Goal: Navigation & Orientation: Find specific page/section

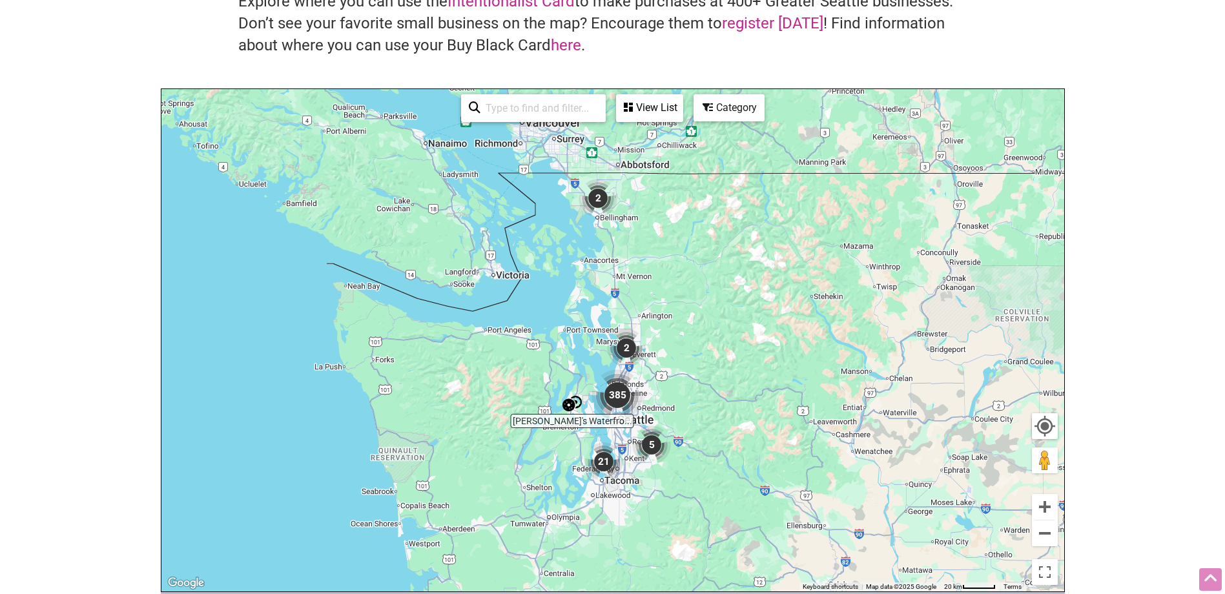
scroll to position [129, 0]
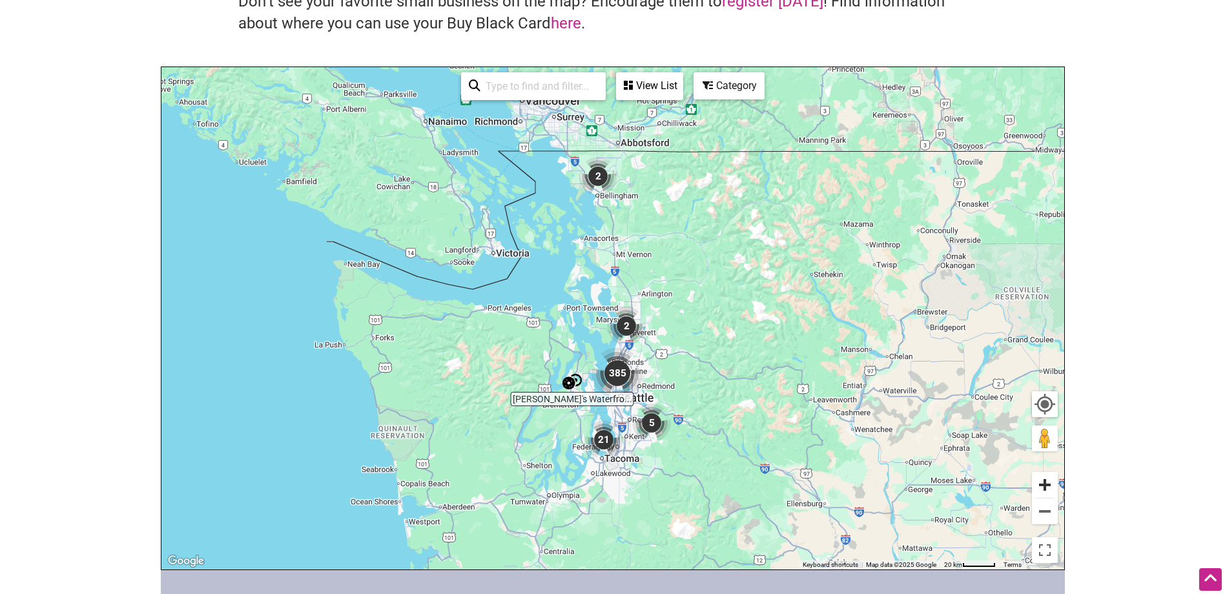
click at [1053, 484] on button "Zoom in" at bounding box center [1045, 485] width 26 height 26
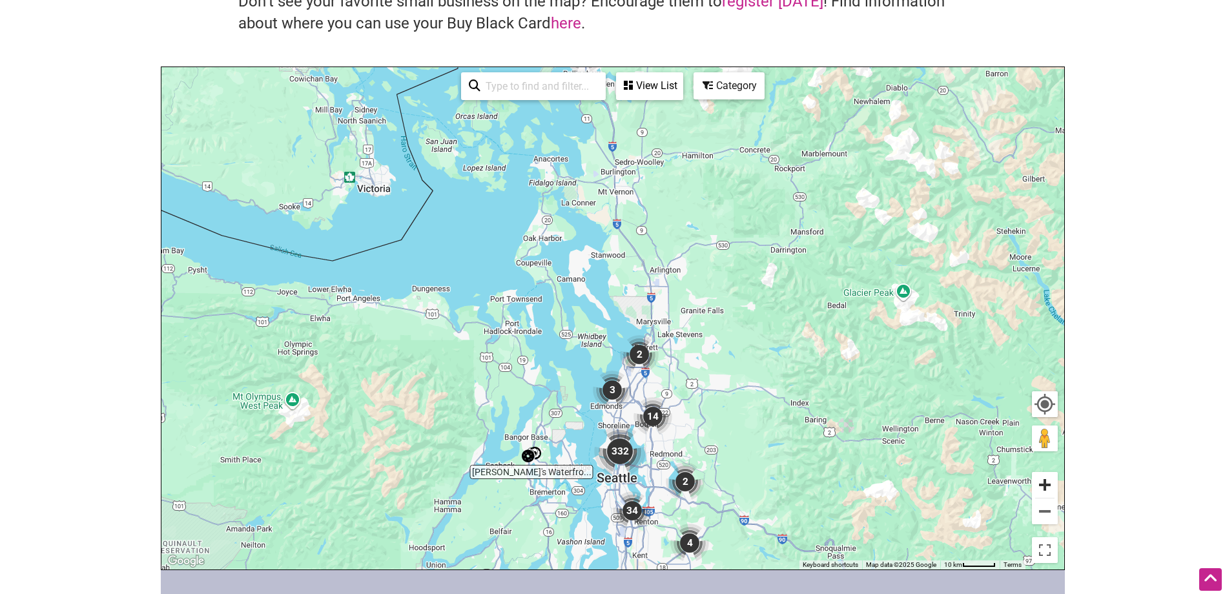
click at [1053, 484] on button "Zoom in" at bounding box center [1045, 485] width 26 height 26
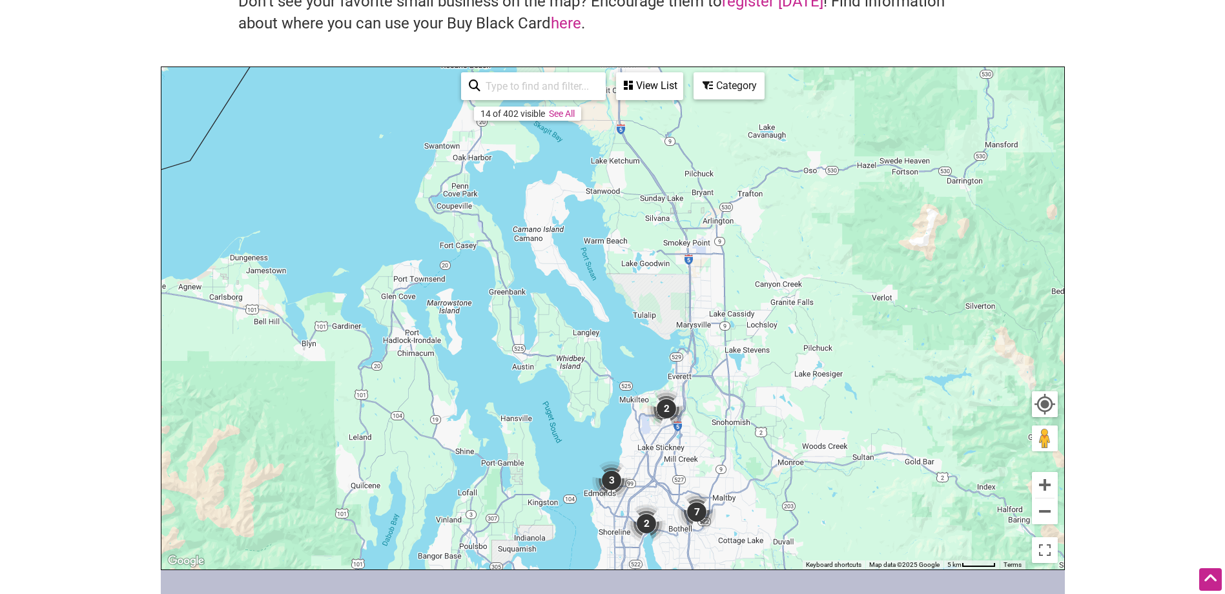
drag, startPoint x: 1190, startPoint y: 378, endPoint x: 1182, endPoint y: 384, distance: 9.6
click at [1190, 378] on body "× Menu 0 Add a Business Map Blog Store Offers Intentionalist Cards Buy Black Ca…" at bounding box center [612, 168] width 1225 height 594
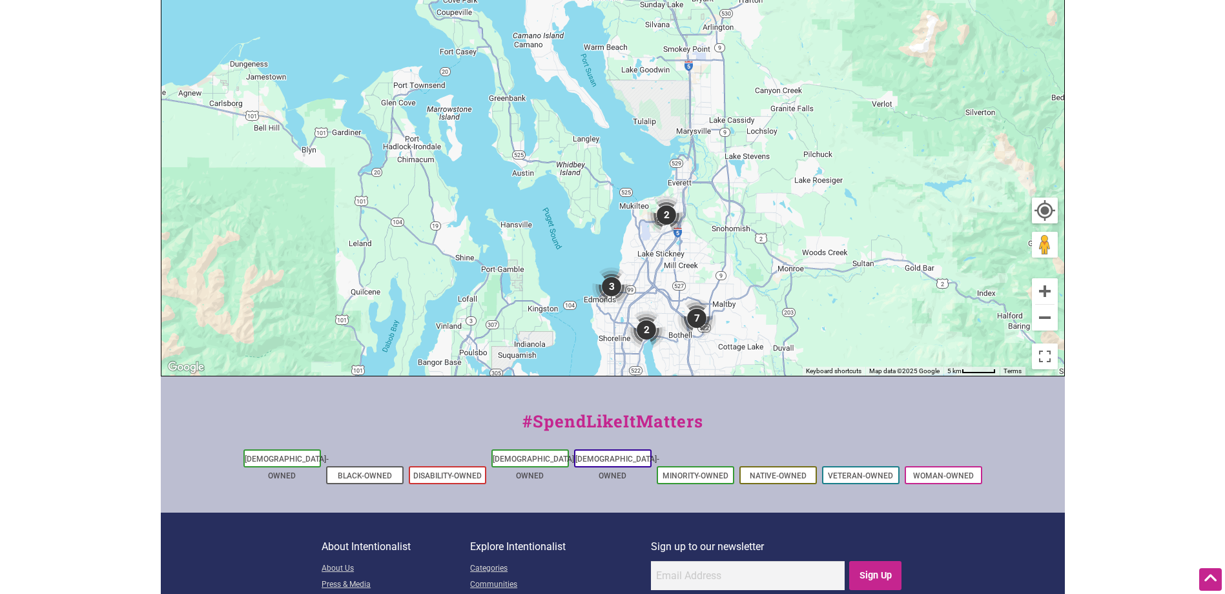
scroll to position [258, 0]
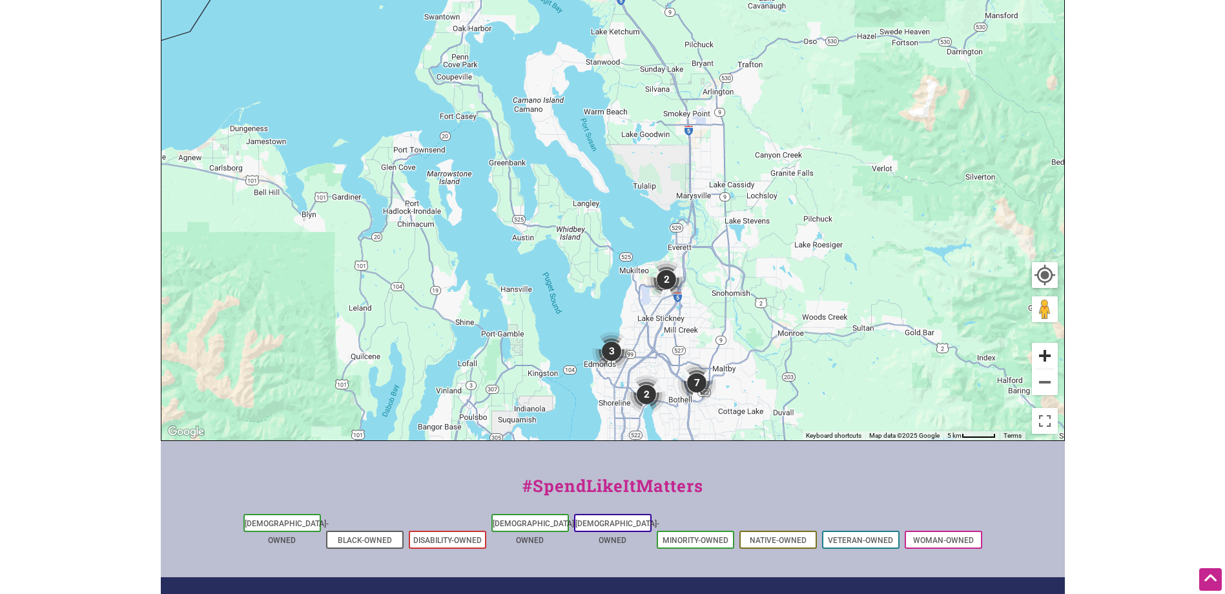
click at [1046, 360] on button "Zoom in" at bounding box center [1045, 356] width 26 height 26
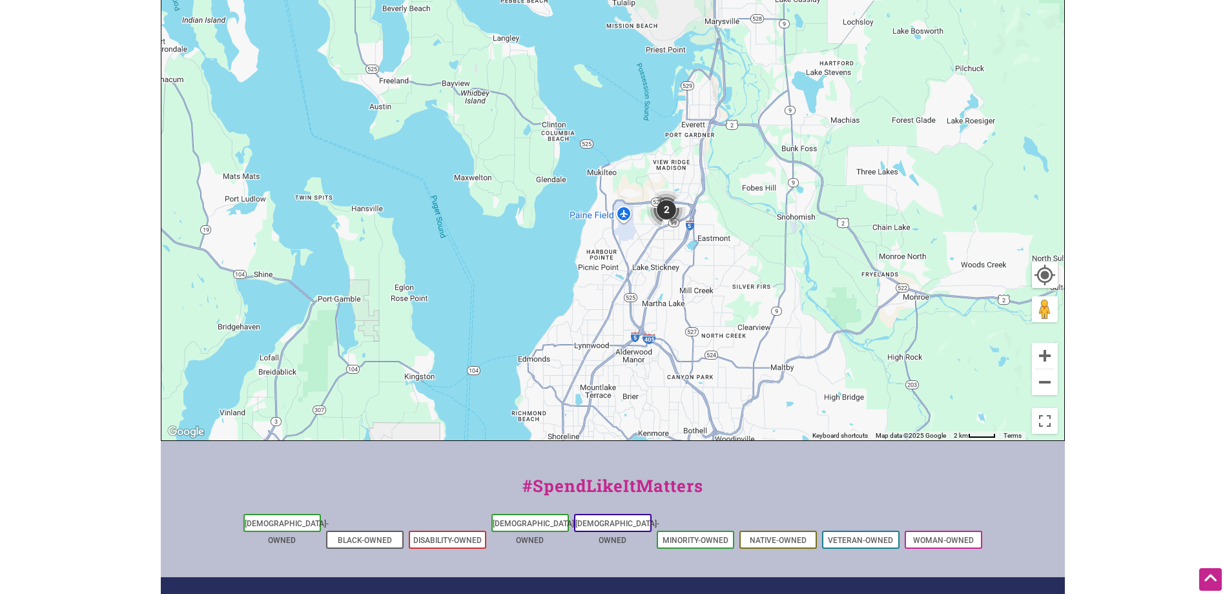
drag, startPoint x: 879, startPoint y: 342, endPoint x: 845, endPoint y: 211, distance: 134.7
click at [845, 211] on div "To navigate, press the arrow keys." at bounding box center [612, 189] width 903 height 502
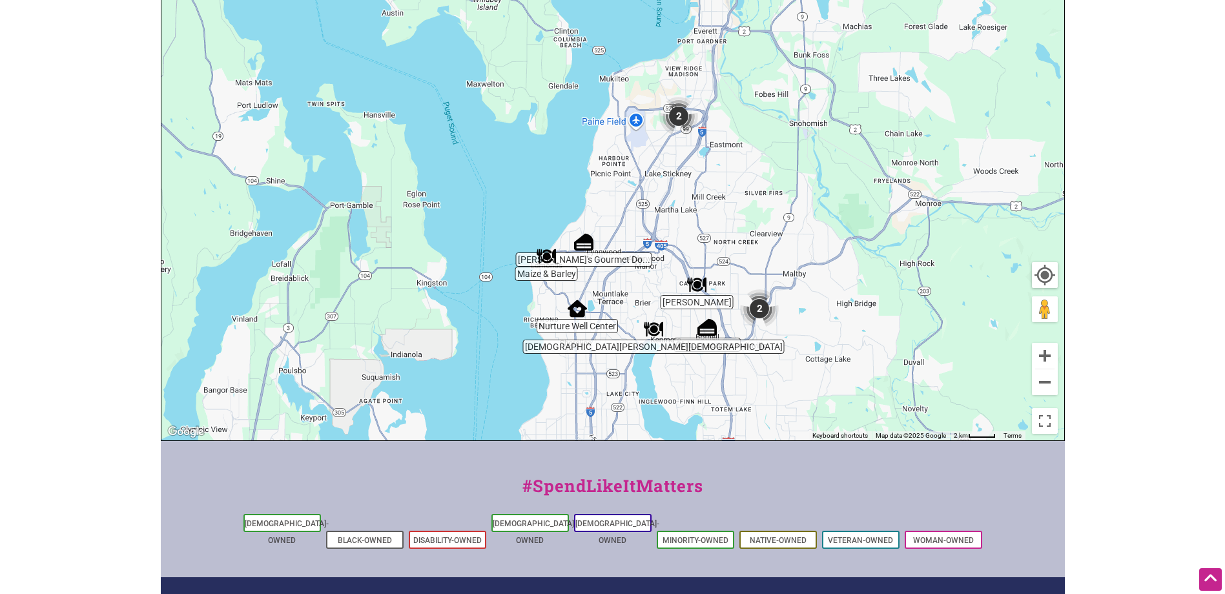
drag, startPoint x: 860, startPoint y: 316, endPoint x: 872, endPoint y: 218, distance: 98.9
click at [872, 218] on div "To navigate, press the arrow keys." at bounding box center [612, 189] width 903 height 502
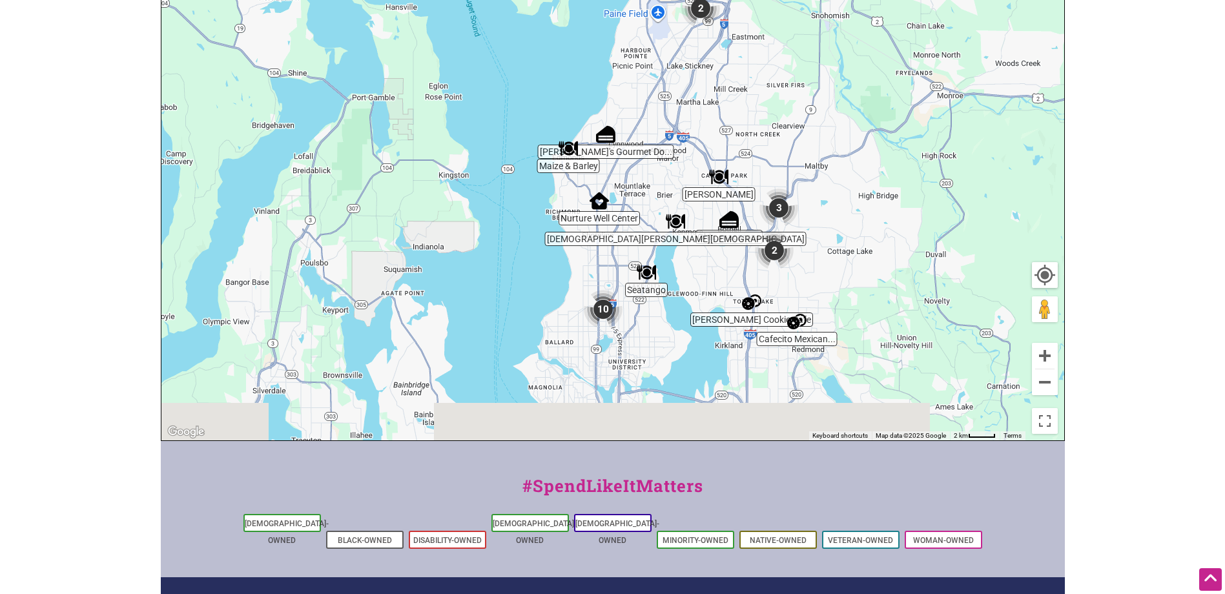
drag, startPoint x: 864, startPoint y: 377, endPoint x: 887, endPoint y: 249, distance: 130.5
click at [887, 249] on div "To navigate, press the arrow keys." at bounding box center [612, 189] width 903 height 502
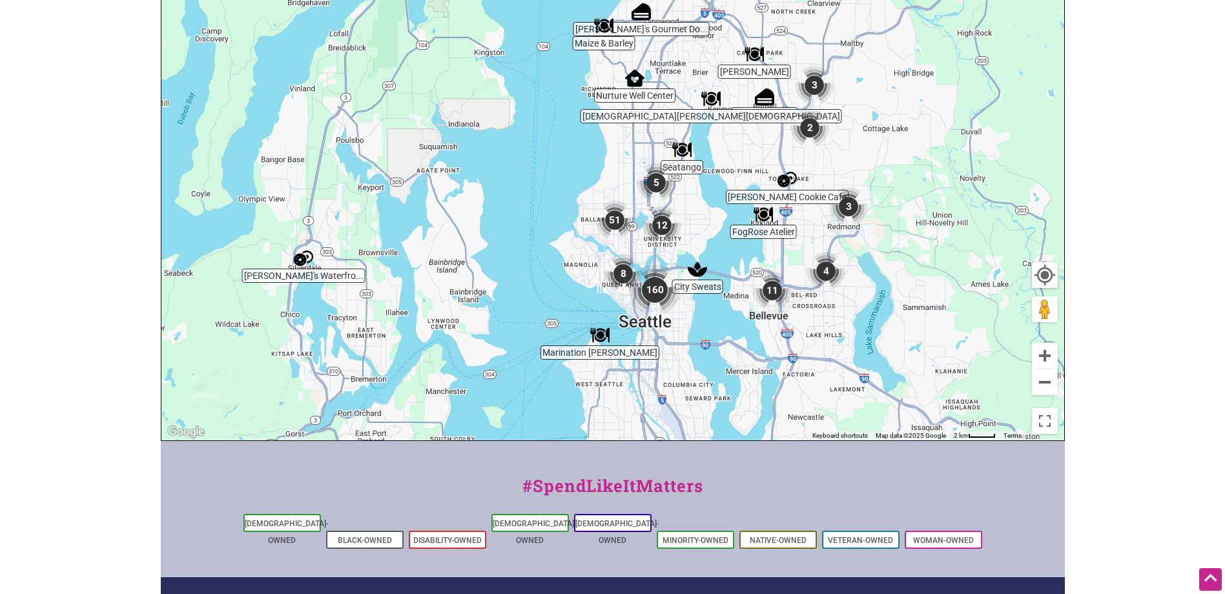
drag, startPoint x: 871, startPoint y: 330, endPoint x: 895, endPoint y: 273, distance: 62.2
click at [895, 273] on div "To navigate, press the arrow keys." at bounding box center [612, 189] width 903 height 502
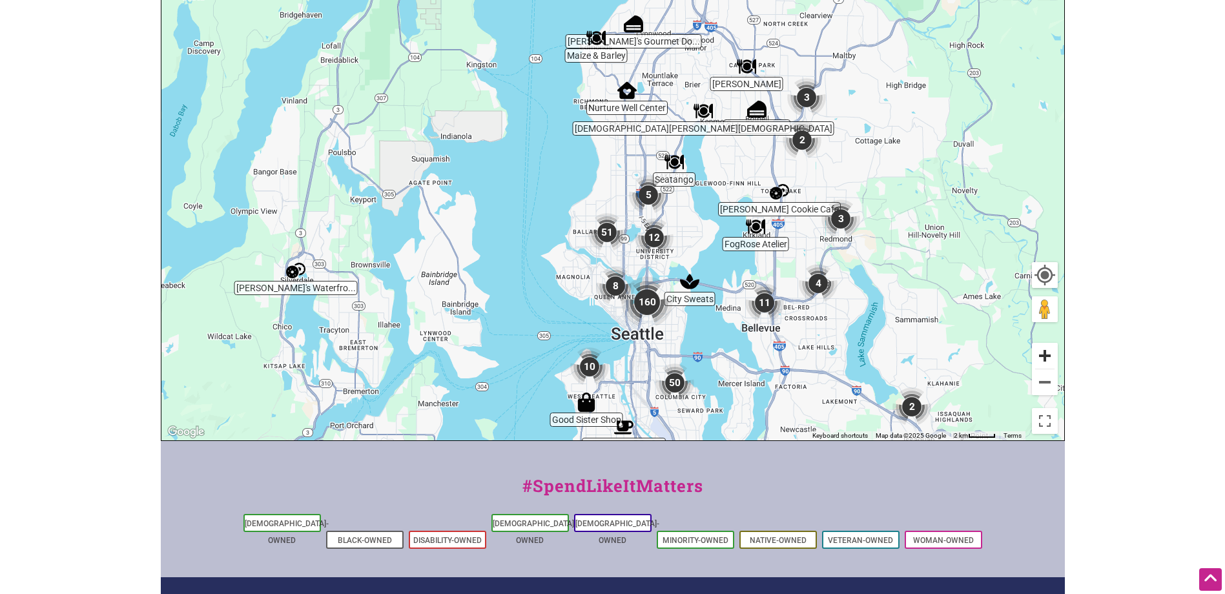
click at [1043, 354] on button "Zoom in" at bounding box center [1045, 356] width 26 height 26
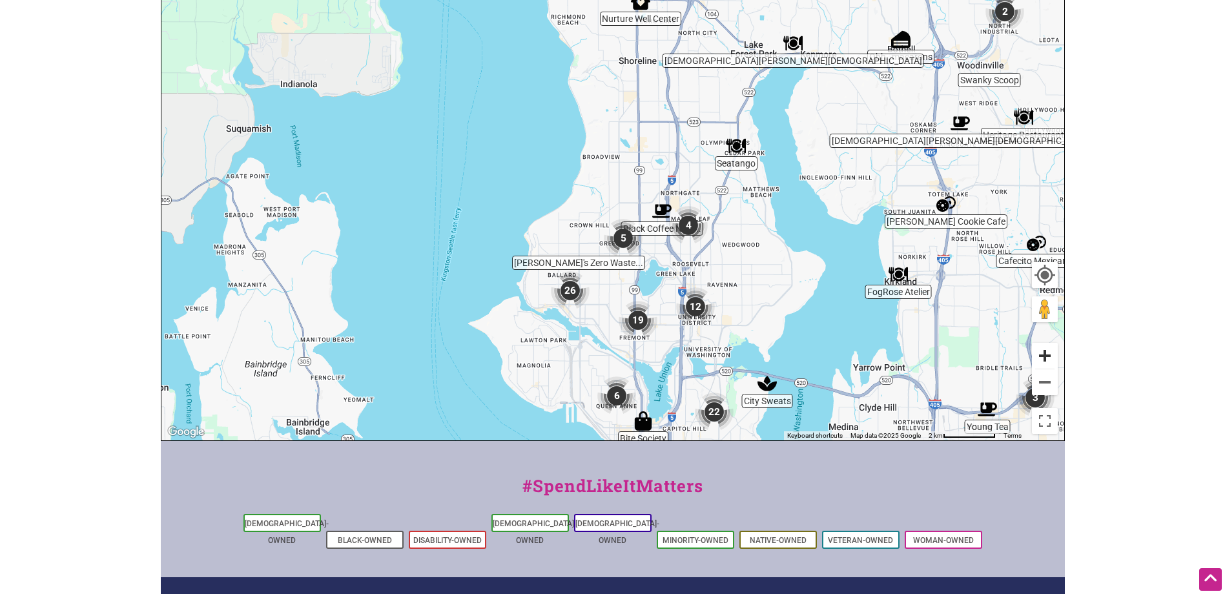
click at [1043, 354] on button "Zoom in" at bounding box center [1045, 356] width 26 height 26
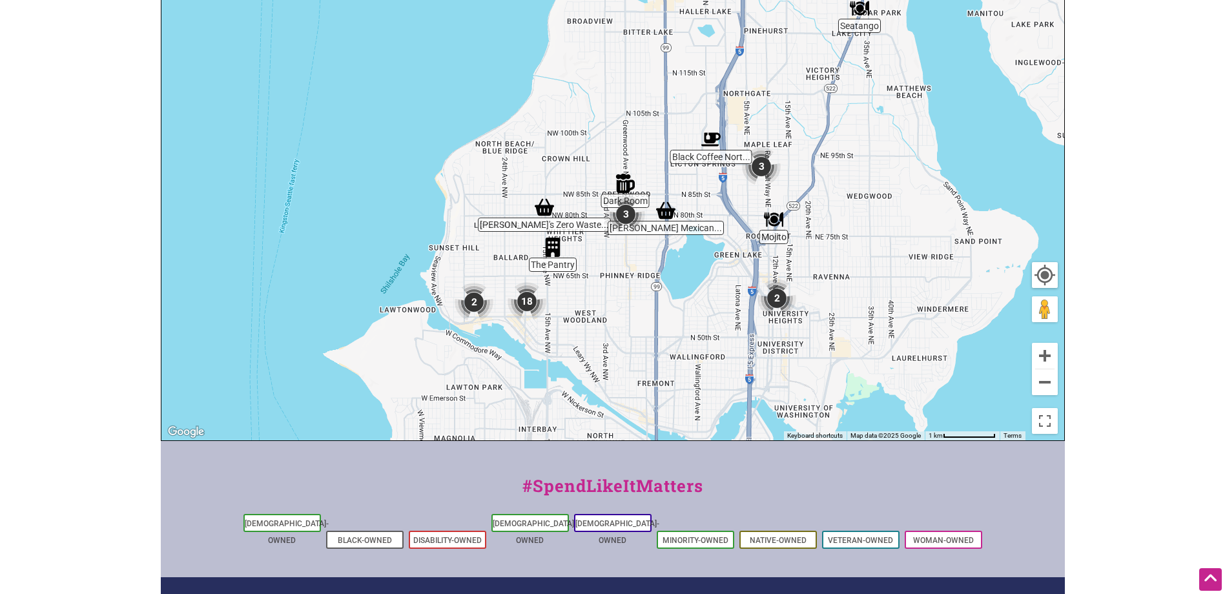
drag, startPoint x: 927, startPoint y: 366, endPoint x: 929, endPoint y: 269, distance: 96.9
click at [929, 269] on div "To navigate, press the arrow keys." at bounding box center [612, 189] width 903 height 502
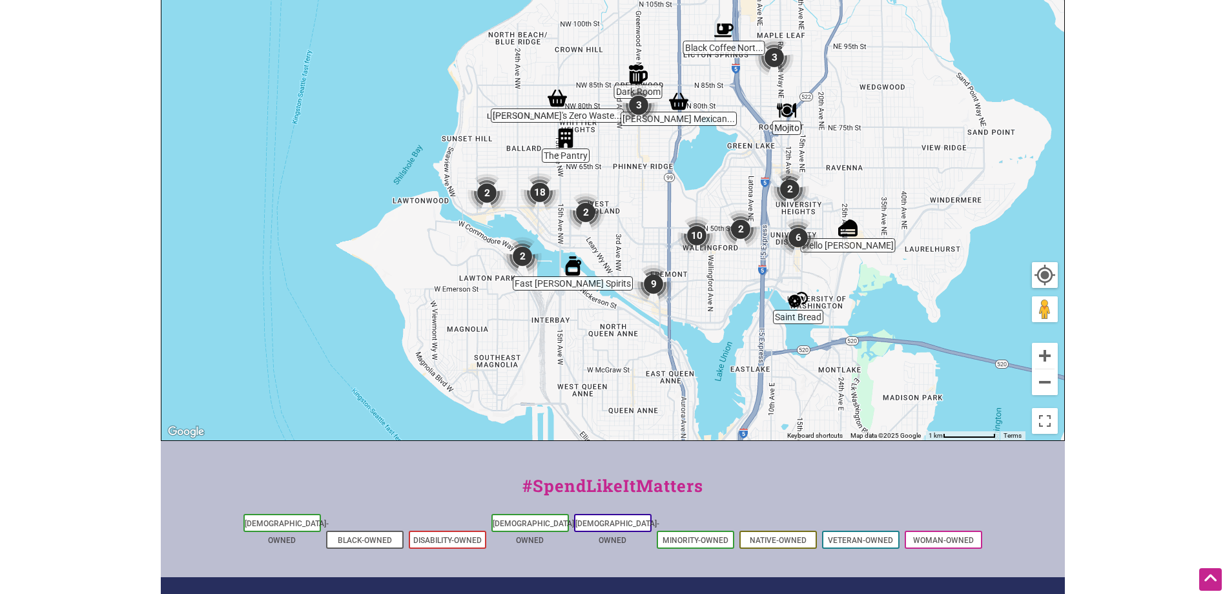
drag, startPoint x: 683, startPoint y: 263, endPoint x: 692, endPoint y: 159, distance: 105.0
click at [692, 159] on div "To navigate, press the arrow keys." at bounding box center [612, 189] width 903 height 502
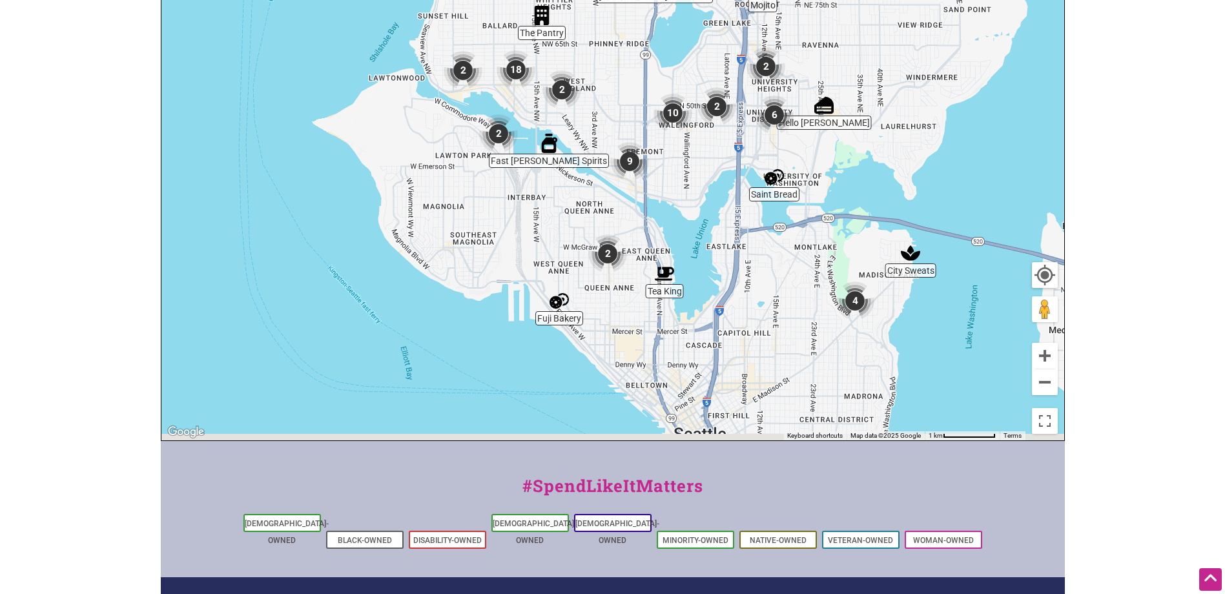
drag, startPoint x: 708, startPoint y: 324, endPoint x: 684, endPoint y: 172, distance: 154.3
click at [684, 172] on div "To navigate, press the arrow keys." at bounding box center [612, 189] width 903 height 502
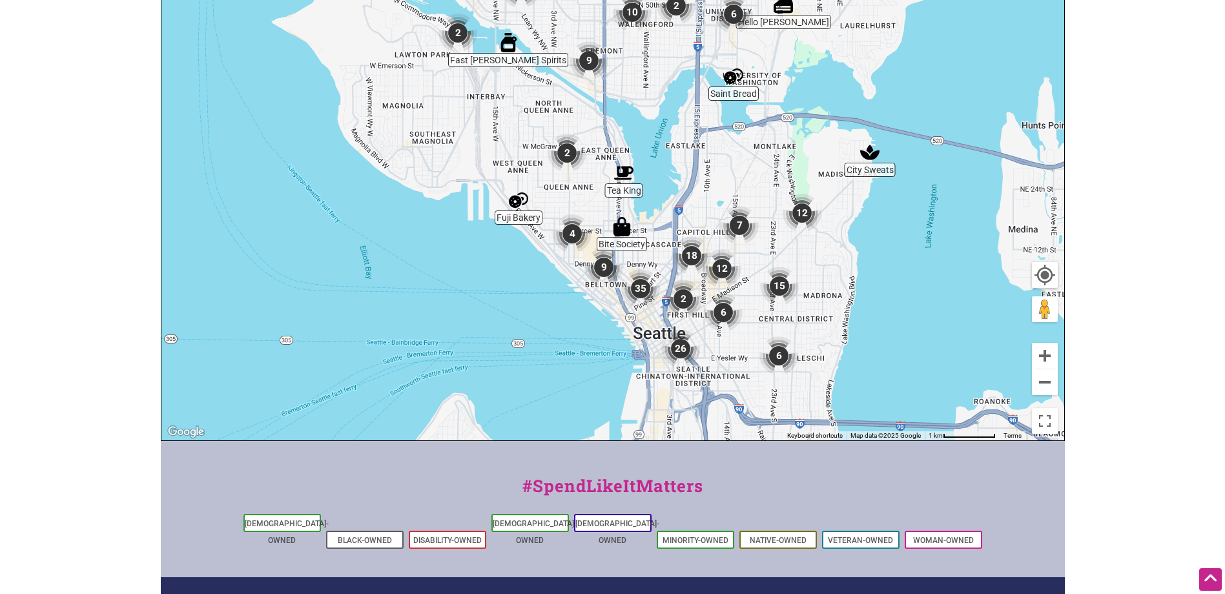
drag, startPoint x: 814, startPoint y: 372, endPoint x: 776, endPoint y: 300, distance: 81.8
click at [776, 300] on div "To navigate, press the arrow keys." at bounding box center [612, 189] width 903 height 502
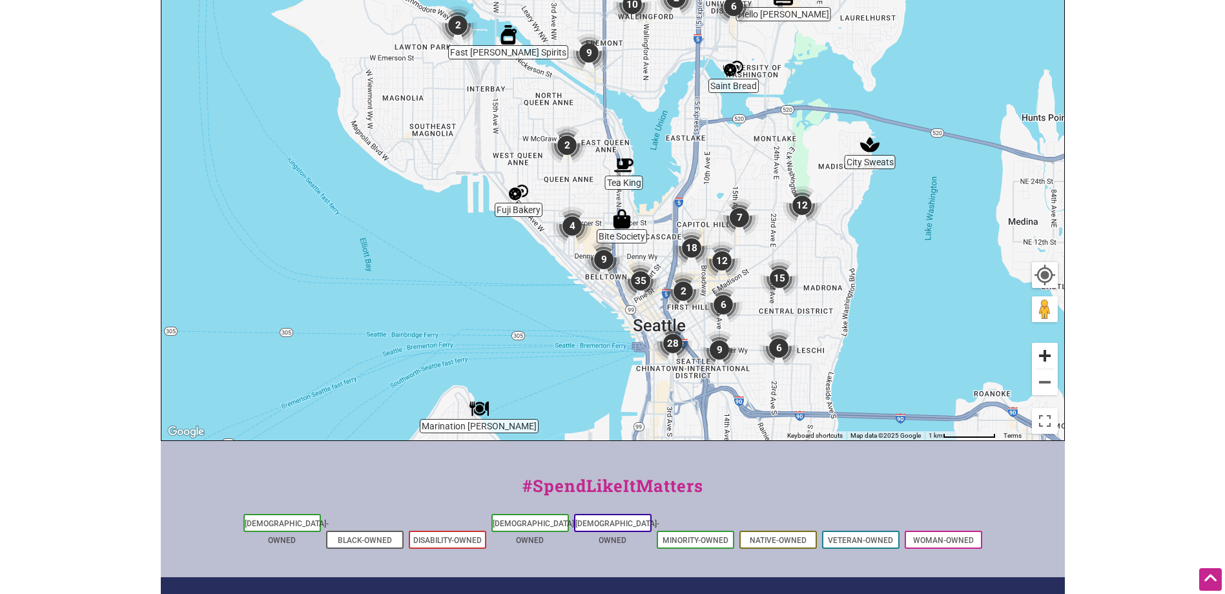
click at [1048, 353] on button "Zoom in" at bounding box center [1045, 356] width 26 height 26
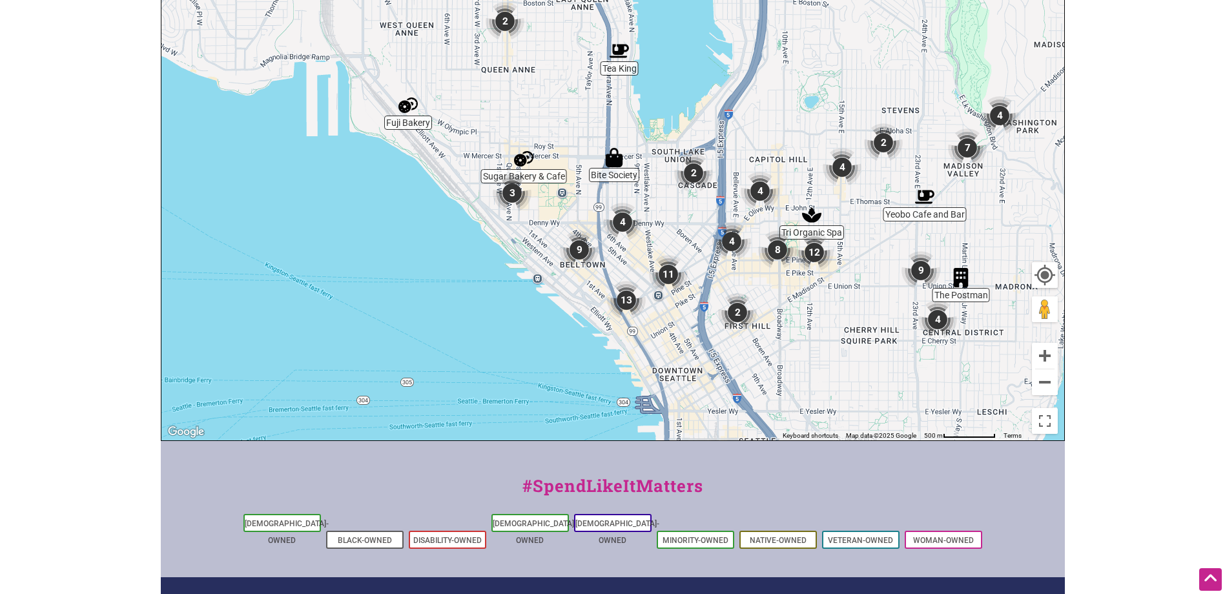
drag, startPoint x: 876, startPoint y: 371, endPoint x: 853, endPoint y: 262, distance: 111.6
click at [853, 262] on div "To navigate, press the arrow keys." at bounding box center [612, 189] width 903 height 502
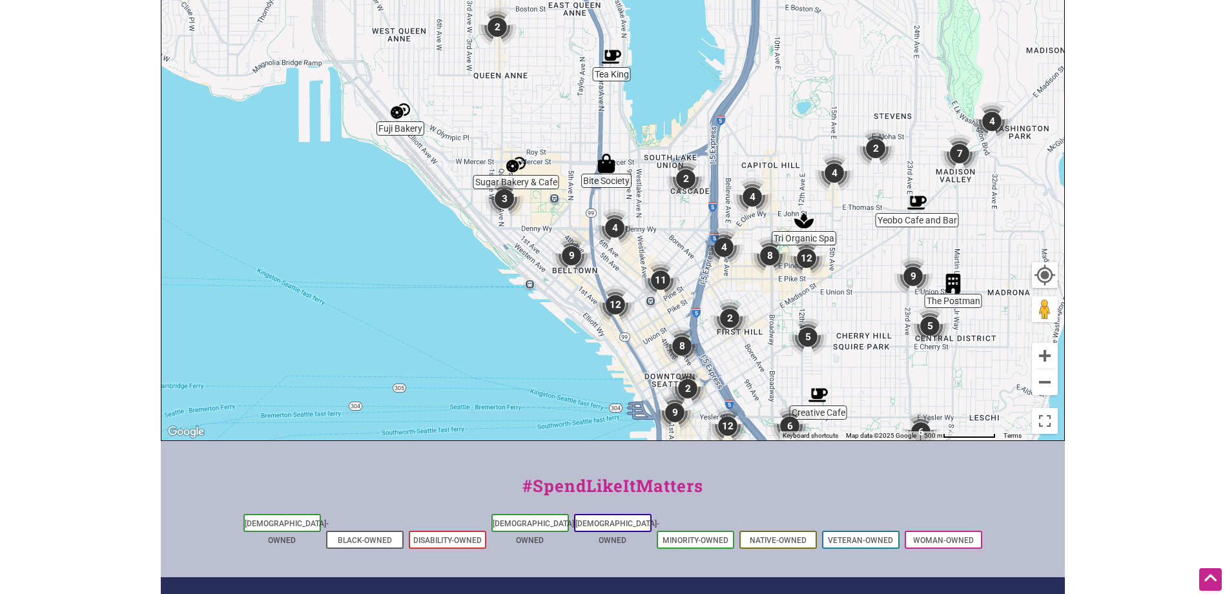
drag, startPoint x: 852, startPoint y: 262, endPoint x: 855, endPoint y: 288, distance: 26.0
click at [855, 288] on div "To navigate, press the arrow keys." at bounding box center [612, 189] width 903 height 502
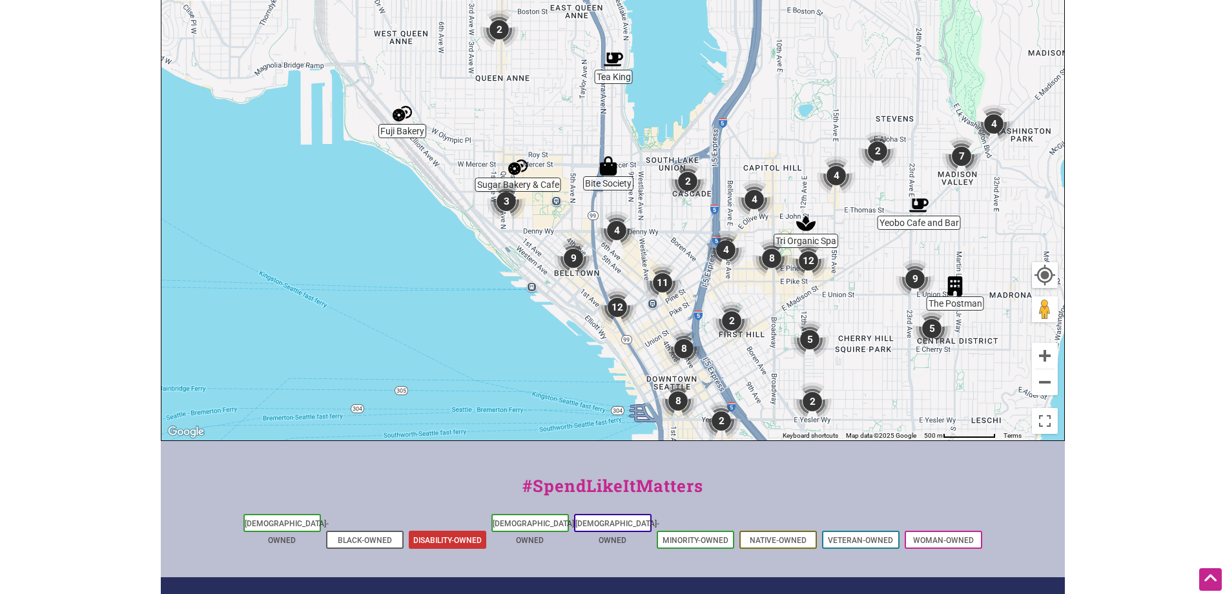
click at [455, 536] on link "Disability-Owned" at bounding box center [447, 540] width 68 height 9
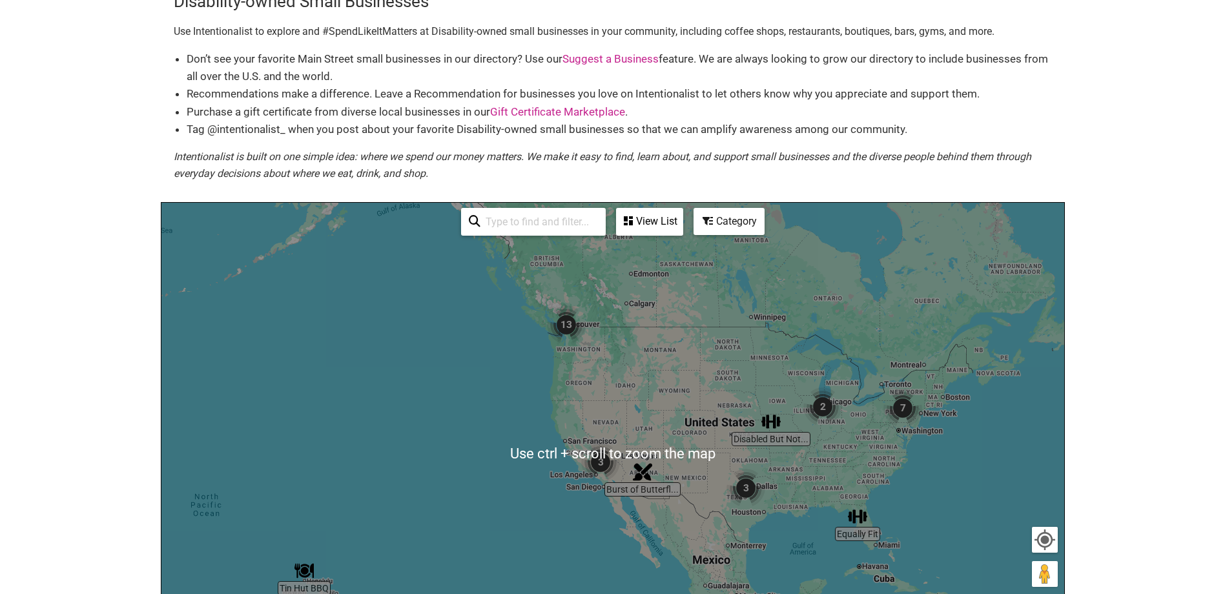
scroll to position [65, 0]
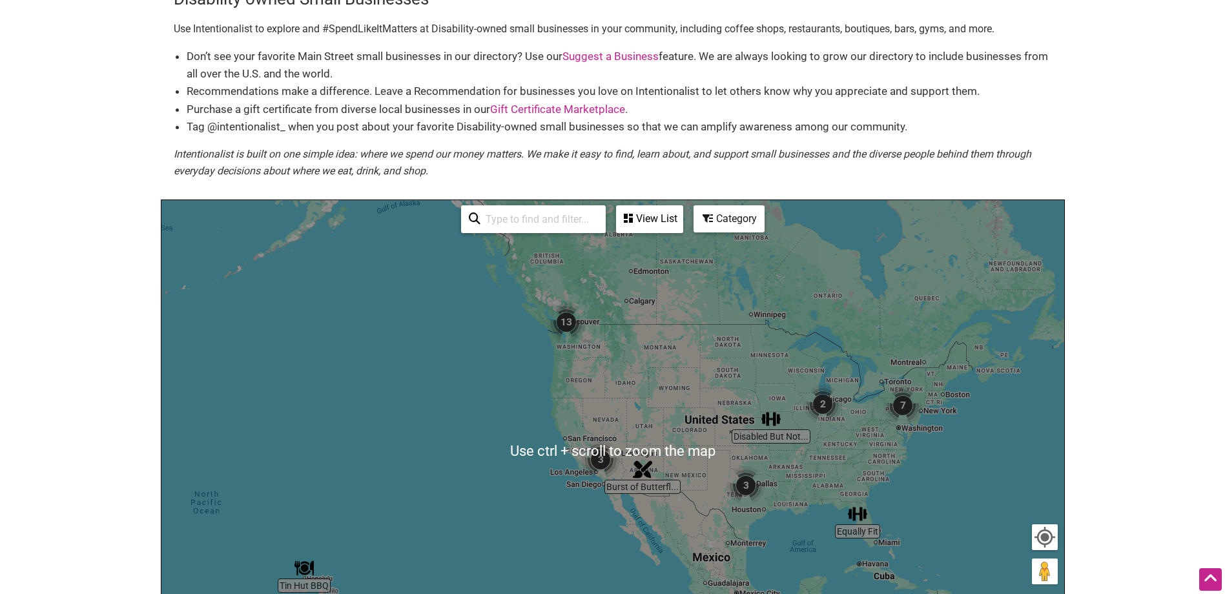
click at [570, 342] on div "To navigate, press the arrow keys." at bounding box center [612, 451] width 903 height 502
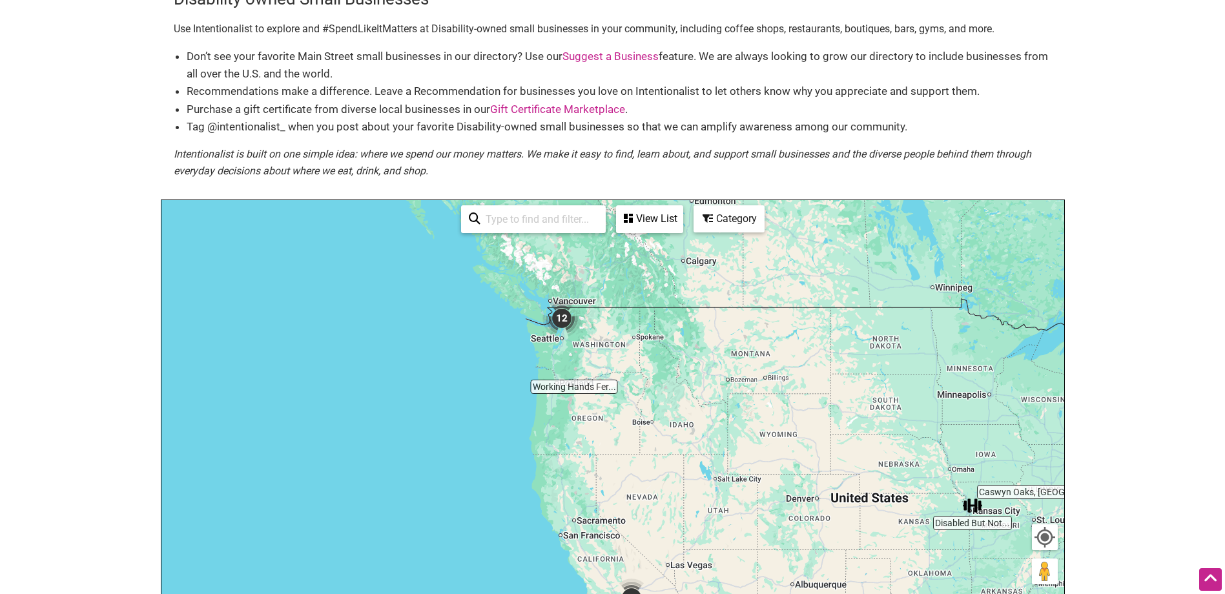
click at [570, 342] on div "To navigate, press the arrow keys." at bounding box center [612, 451] width 903 height 502
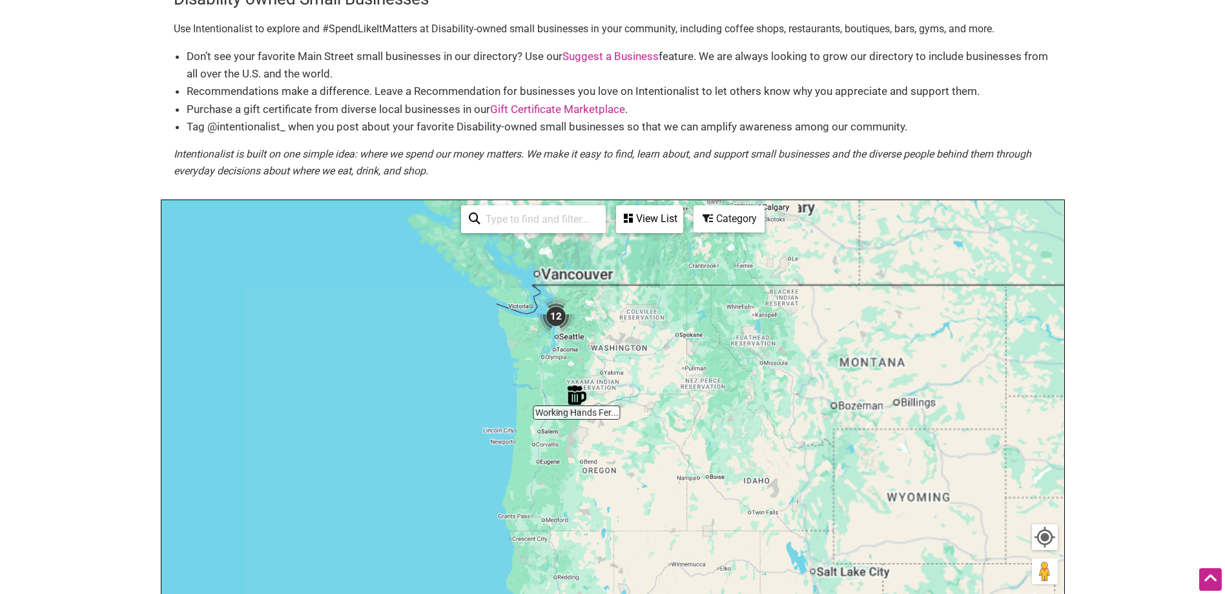
click at [570, 342] on div "To navigate, press the arrow keys." at bounding box center [612, 451] width 903 height 502
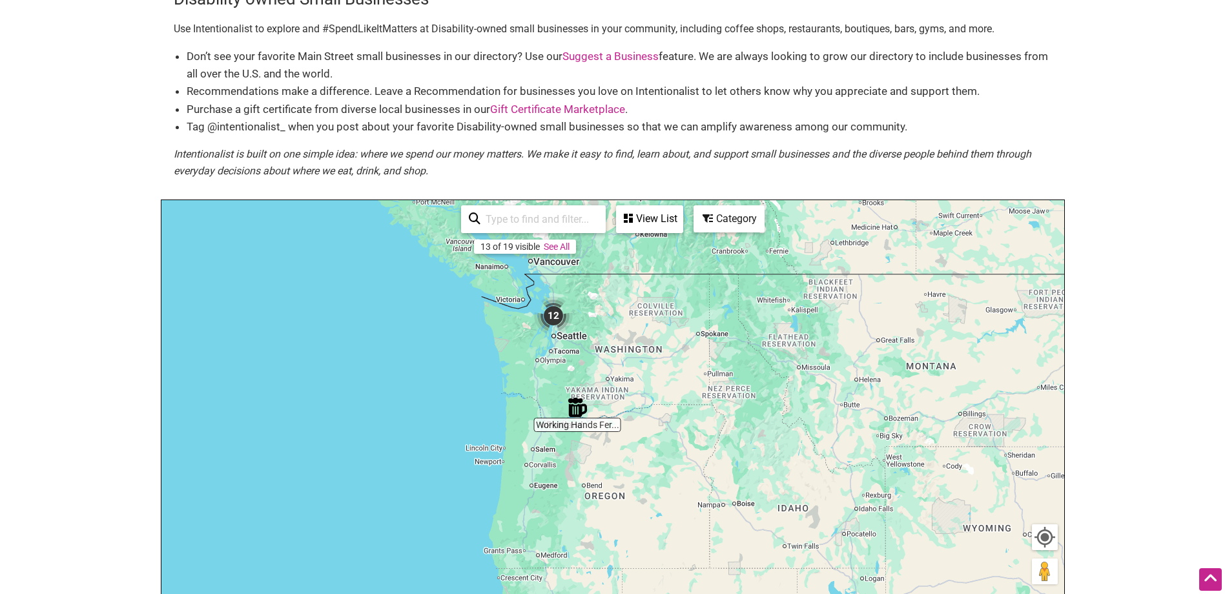
click at [570, 342] on div "To navigate, press the arrow keys." at bounding box center [612, 451] width 903 height 502
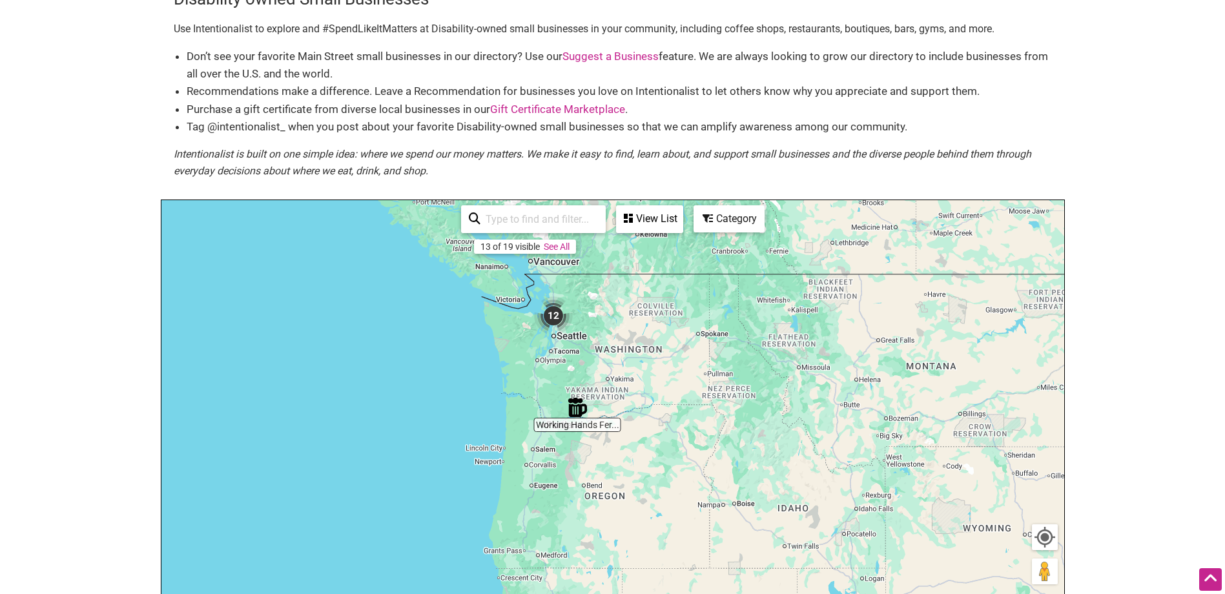
click at [570, 342] on div "To navigate, press the arrow keys." at bounding box center [612, 451] width 903 height 502
click at [572, 342] on div "To navigate, press the arrow keys." at bounding box center [612, 451] width 903 height 502
drag, startPoint x: 1144, startPoint y: 453, endPoint x: 1137, endPoint y: 364, distance: 89.4
click at [1137, 364] on body "× Menu 0 Add a Business Map Blog Store Offers Intentionalist Cards Buy Black Ca…" at bounding box center [612, 232] width 1225 height 594
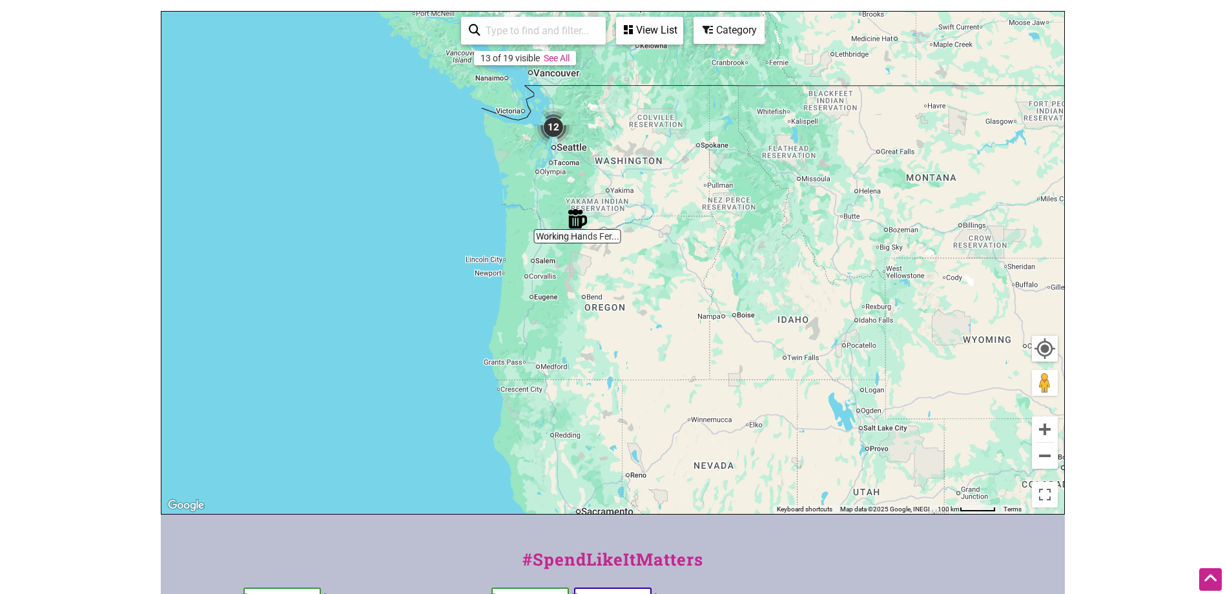
scroll to position [258, 0]
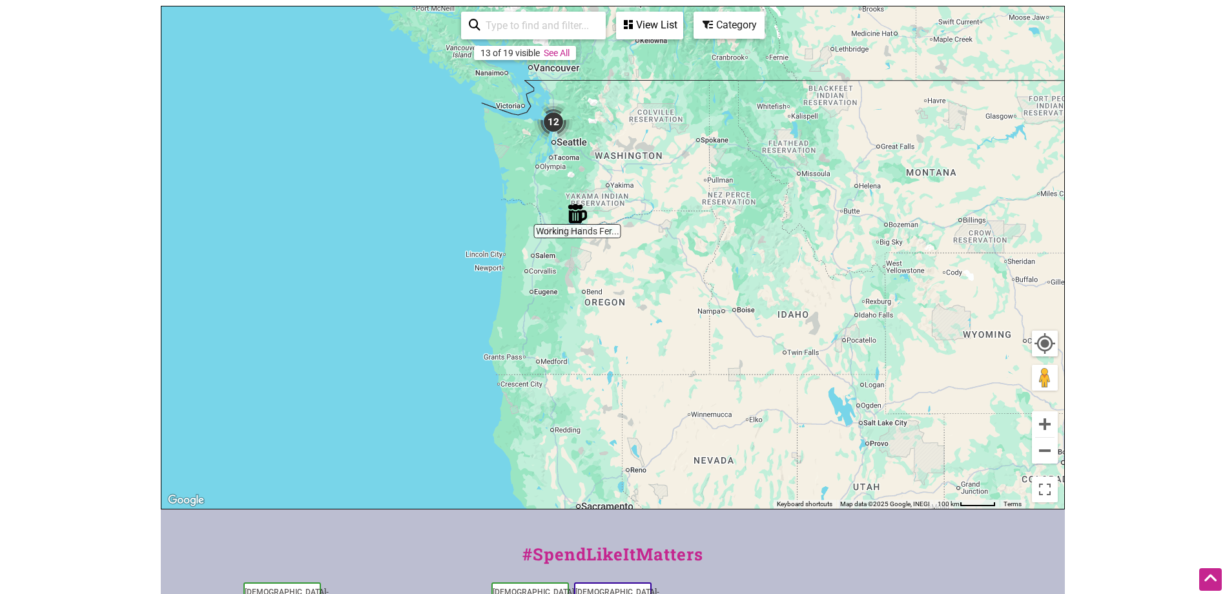
click at [586, 192] on div "To navigate, press the arrow keys." at bounding box center [612, 257] width 903 height 502
click at [570, 163] on div "To navigate, press the arrow keys." at bounding box center [612, 257] width 903 height 502
click at [570, 162] on div "To navigate, press the arrow keys." at bounding box center [612, 257] width 903 height 502
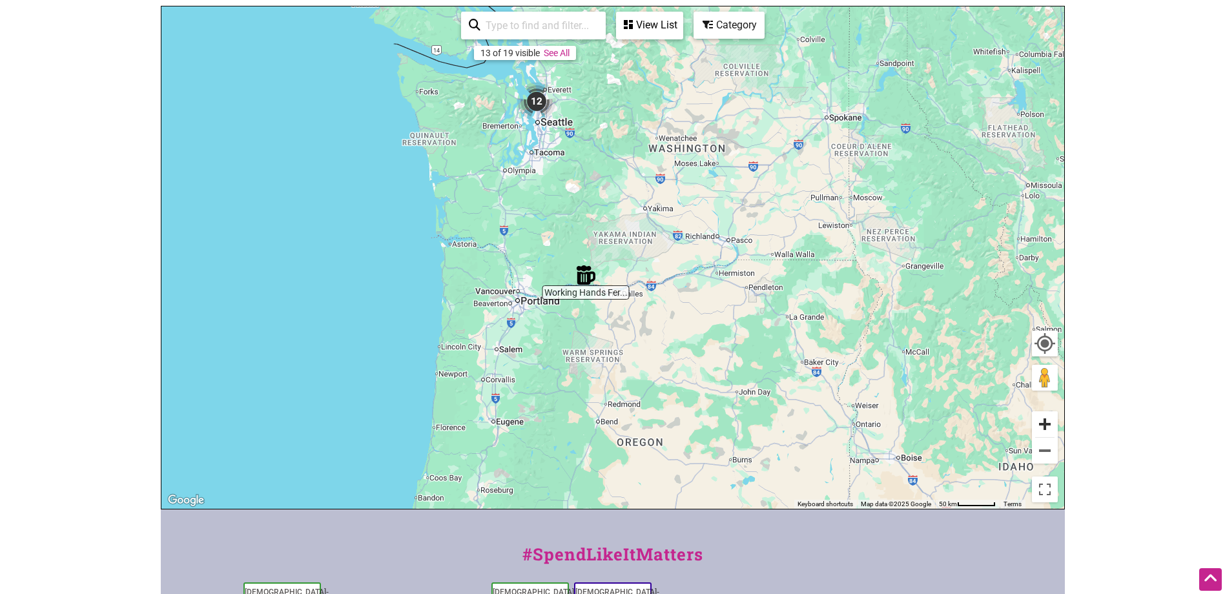
click at [1047, 425] on button "Zoom in" at bounding box center [1045, 424] width 26 height 26
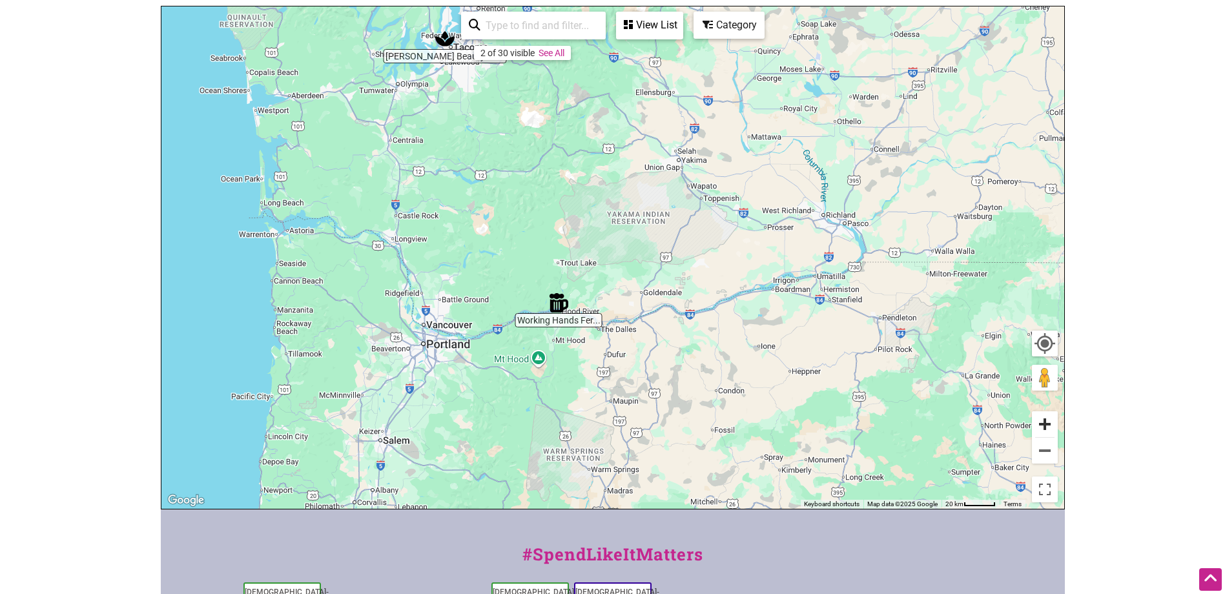
click at [1045, 422] on button "Zoom in" at bounding box center [1045, 424] width 26 height 26
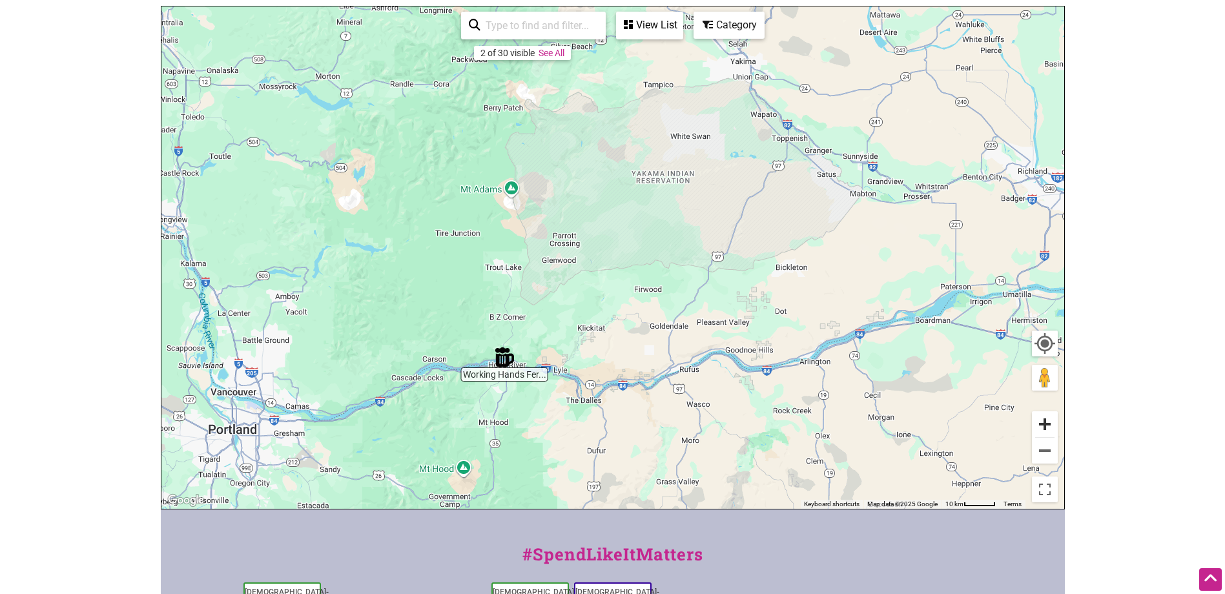
click at [1045, 422] on button "Zoom in" at bounding box center [1045, 424] width 26 height 26
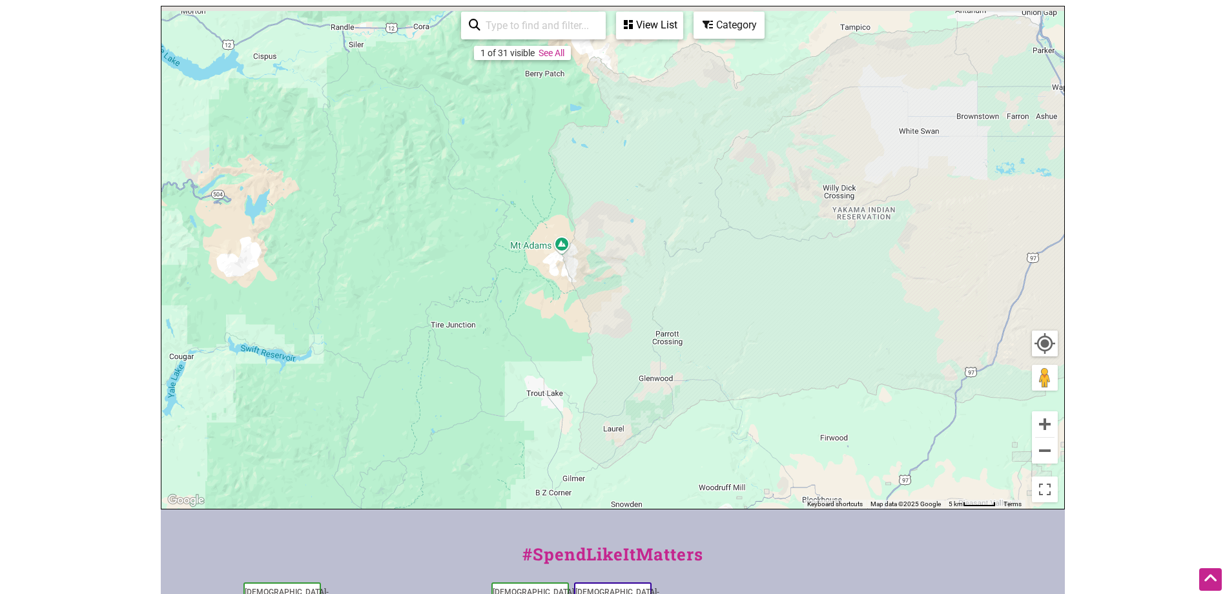
drag, startPoint x: 373, startPoint y: 249, endPoint x: 672, endPoint y: 449, distance: 359.5
click at [697, 468] on div "To navigate, press the arrow keys." at bounding box center [612, 257] width 903 height 502
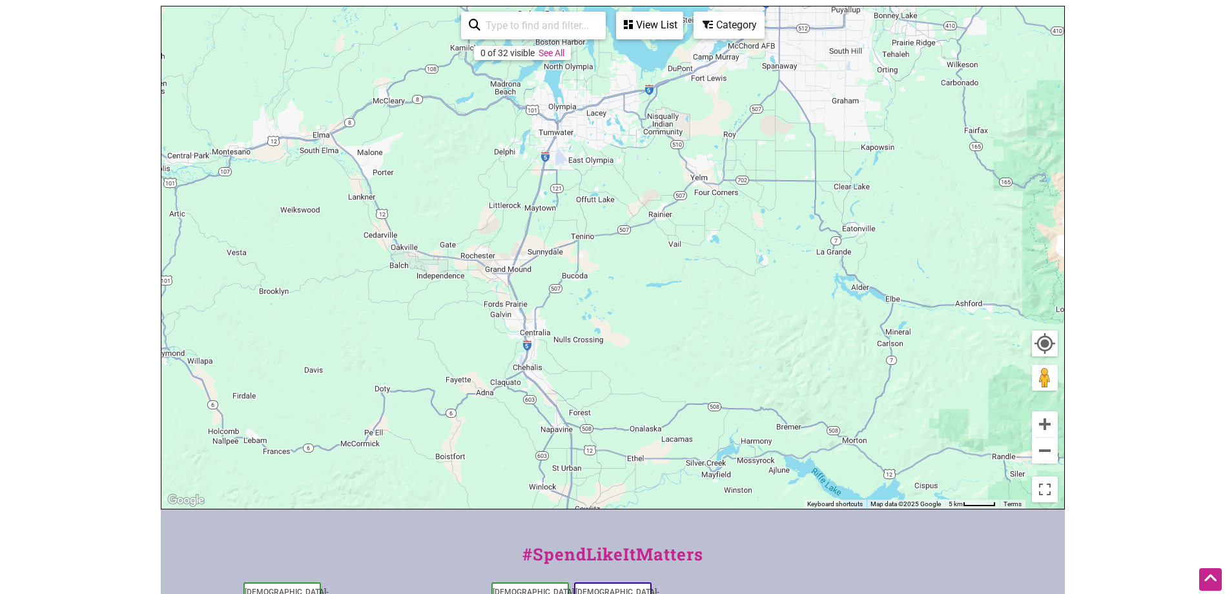
drag, startPoint x: 608, startPoint y: 316, endPoint x: 821, endPoint y: 426, distance: 239.4
click at [821, 426] on div "To navigate, press the arrow keys." at bounding box center [612, 257] width 903 height 502
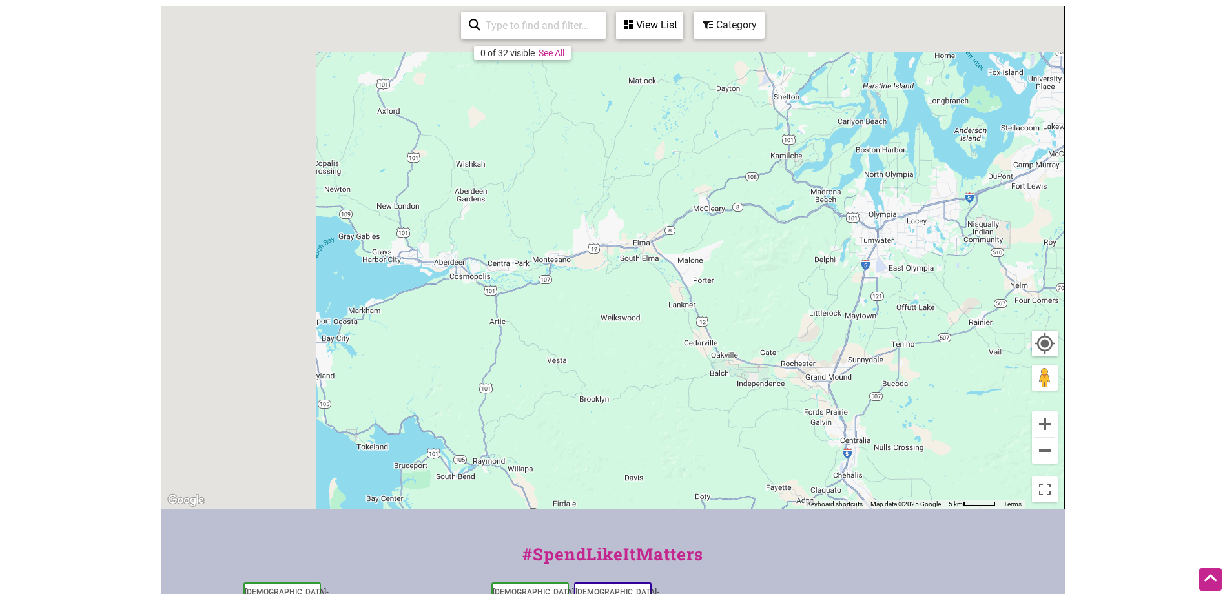
drag, startPoint x: 471, startPoint y: 232, endPoint x: 882, endPoint y: 337, distance: 424.5
click at [881, 337] on div "To navigate, press the arrow keys." at bounding box center [612, 257] width 903 height 502
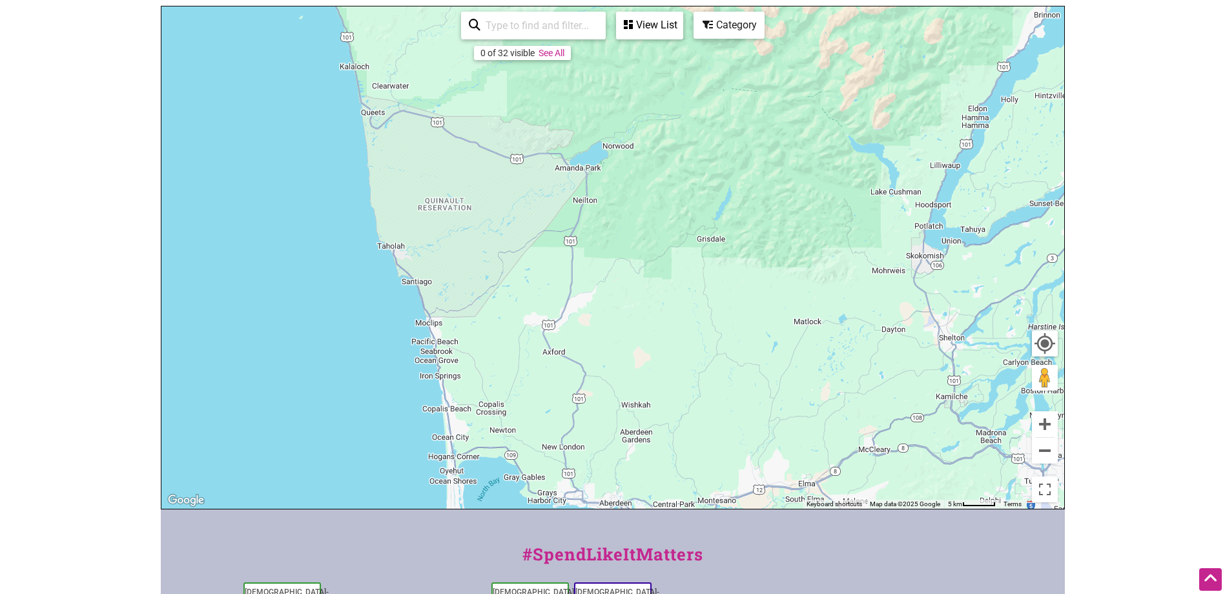
drag, startPoint x: 510, startPoint y: 196, endPoint x: 546, endPoint y: 462, distance: 268.6
click at [546, 462] on div "To navigate, press the arrow keys." at bounding box center [612, 257] width 903 height 502
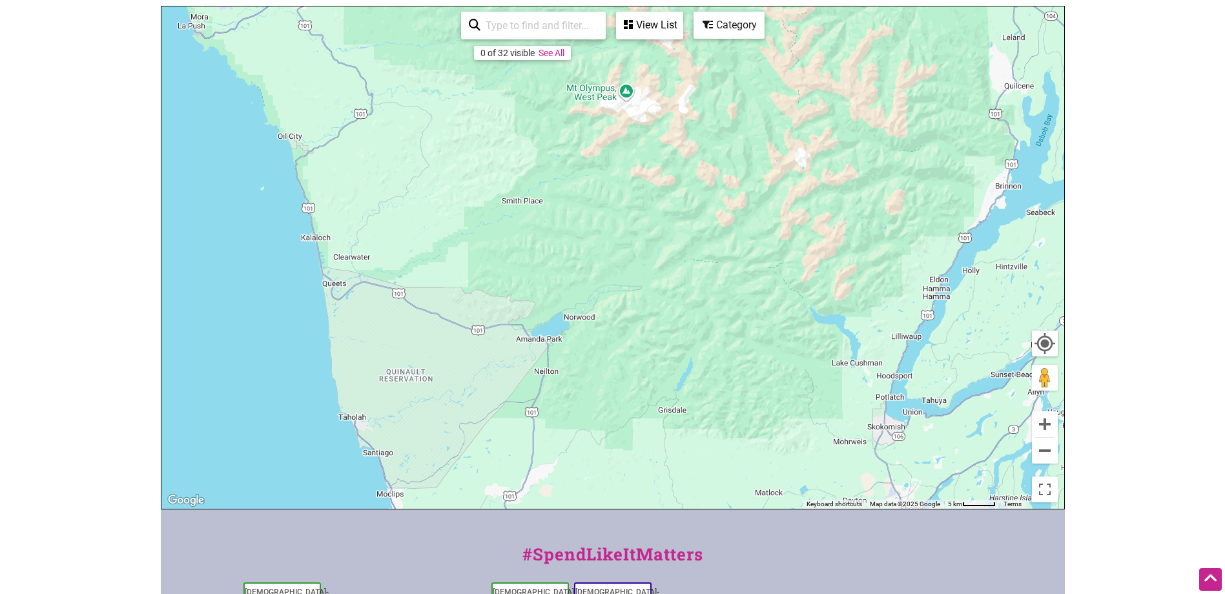
drag, startPoint x: 606, startPoint y: 174, endPoint x: 567, endPoint y: 321, distance: 152.4
click at [567, 321] on div "To navigate, press the arrow keys." at bounding box center [612, 257] width 903 height 502
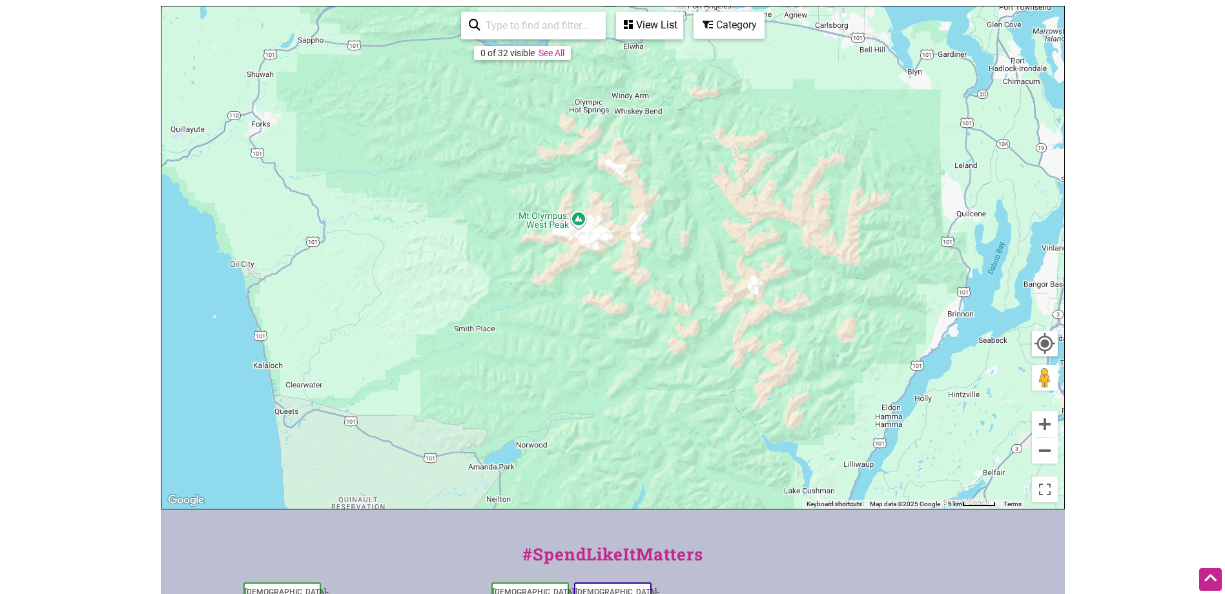
drag, startPoint x: 641, startPoint y: 223, endPoint x: 693, endPoint y: 437, distance: 220.5
click at [642, 426] on div "To navigate, press the arrow keys." at bounding box center [612, 257] width 903 height 502
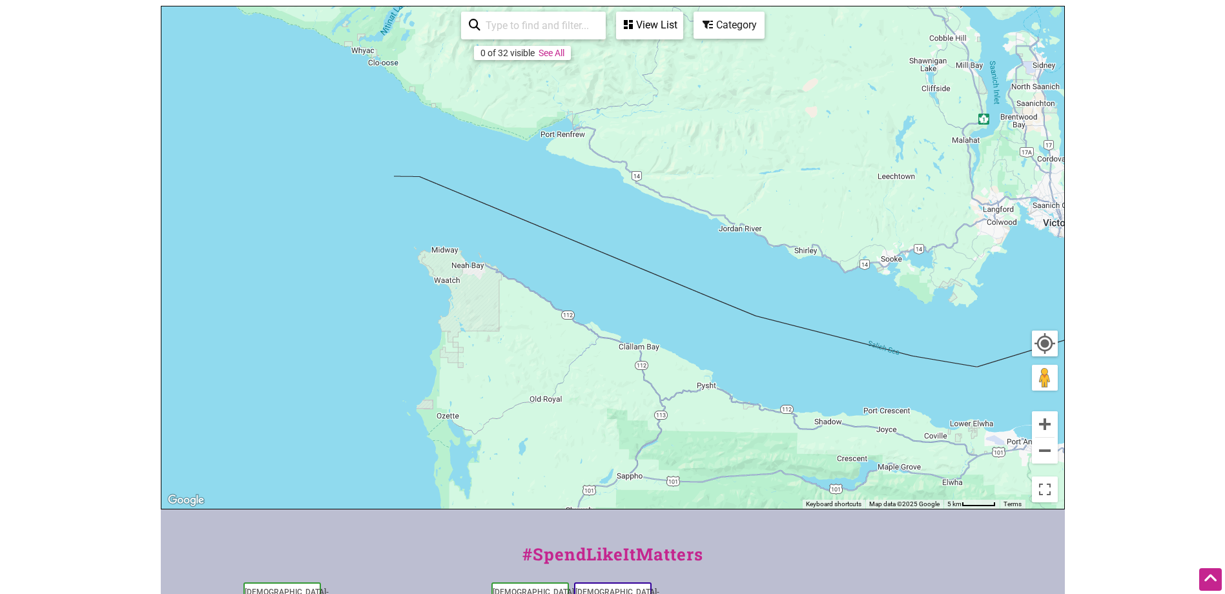
drag, startPoint x: 403, startPoint y: 92, endPoint x: 596, endPoint y: 368, distance: 336.6
click at [597, 370] on div "To navigate, press the arrow keys." at bounding box center [612, 257] width 903 height 502
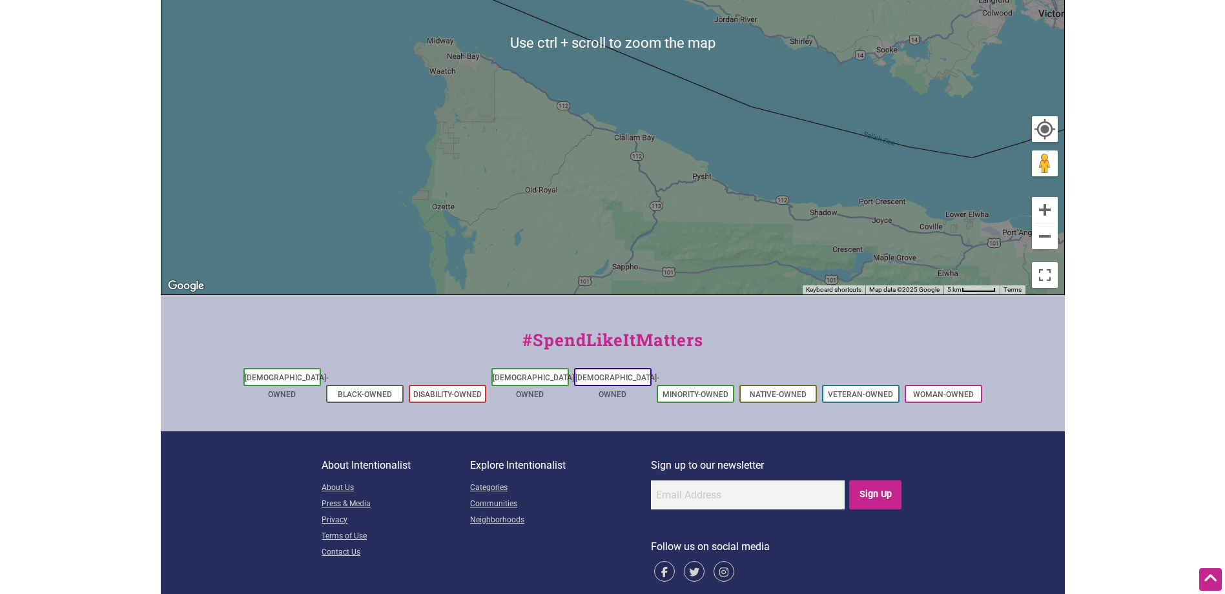
scroll to position [481, 0]
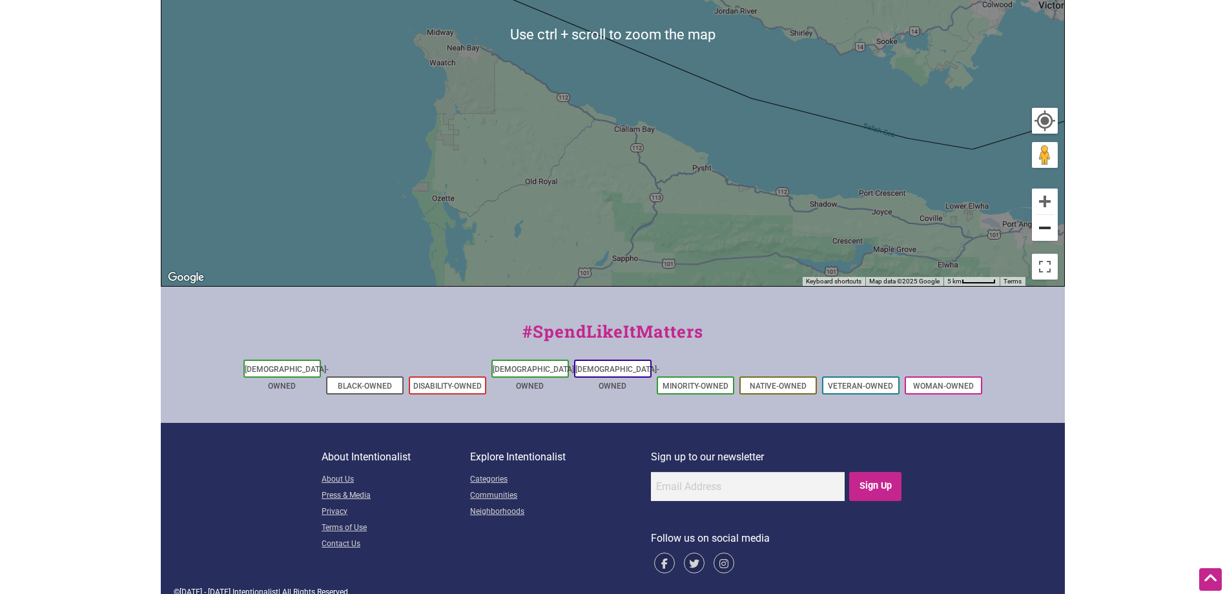
click at [1048, 229] on button "Zoom out" at bounding box center [1045, 228] width 26 height 26
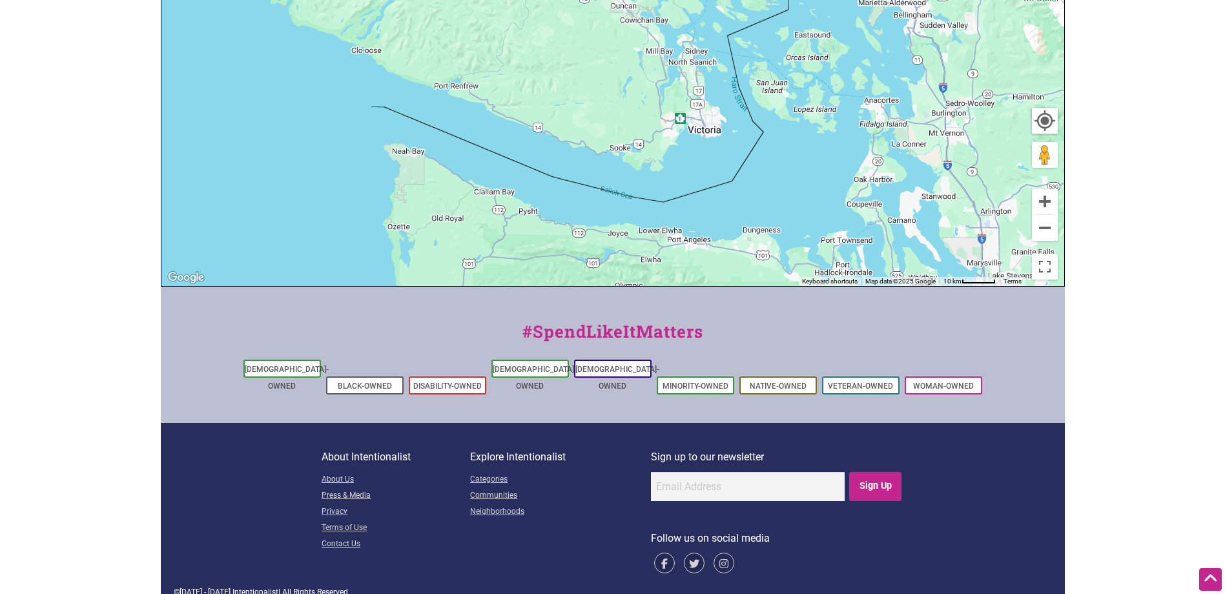
drag, startPoint x: 770, startPoint y: 103, endPoint x: 643, endPoint y: 244, distance: 190.2
click at [643, 244] on div "To navigate, press the arrow keys." at bounding box center [612, 35] width 903 height 502
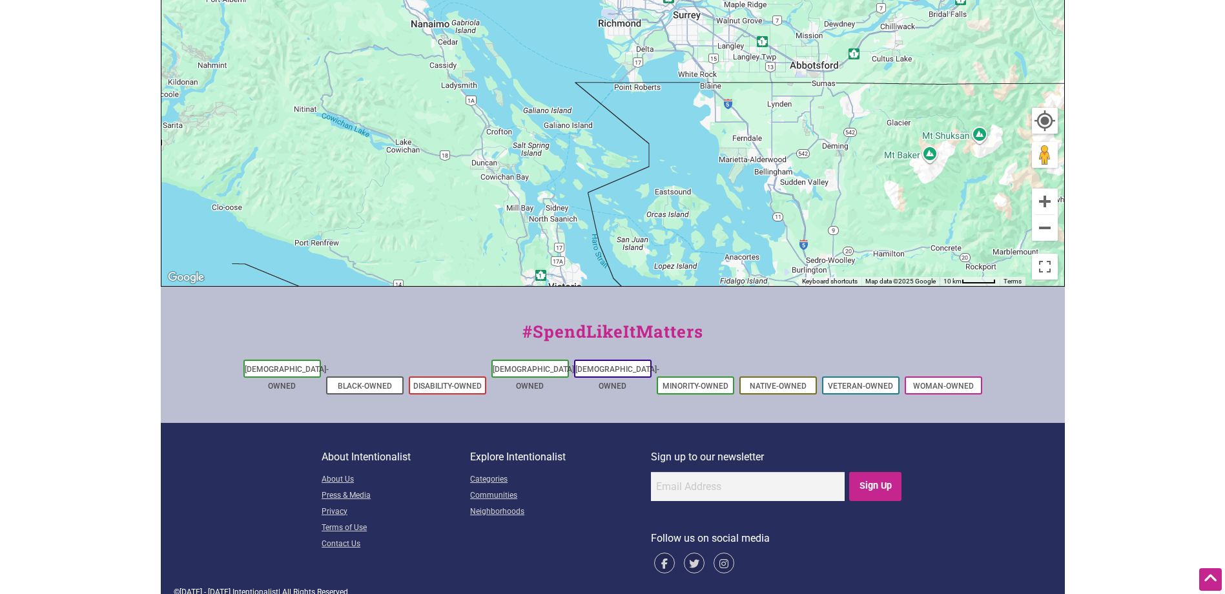
drag, startPoint x: 808, startPoint y: 129, endPoint x: 679, endPoint y: 232, distance: 165.8
click at [679, 232] on div "To navigate, press the arrow keys." at bounding box center [612, 35] width 903 height 502
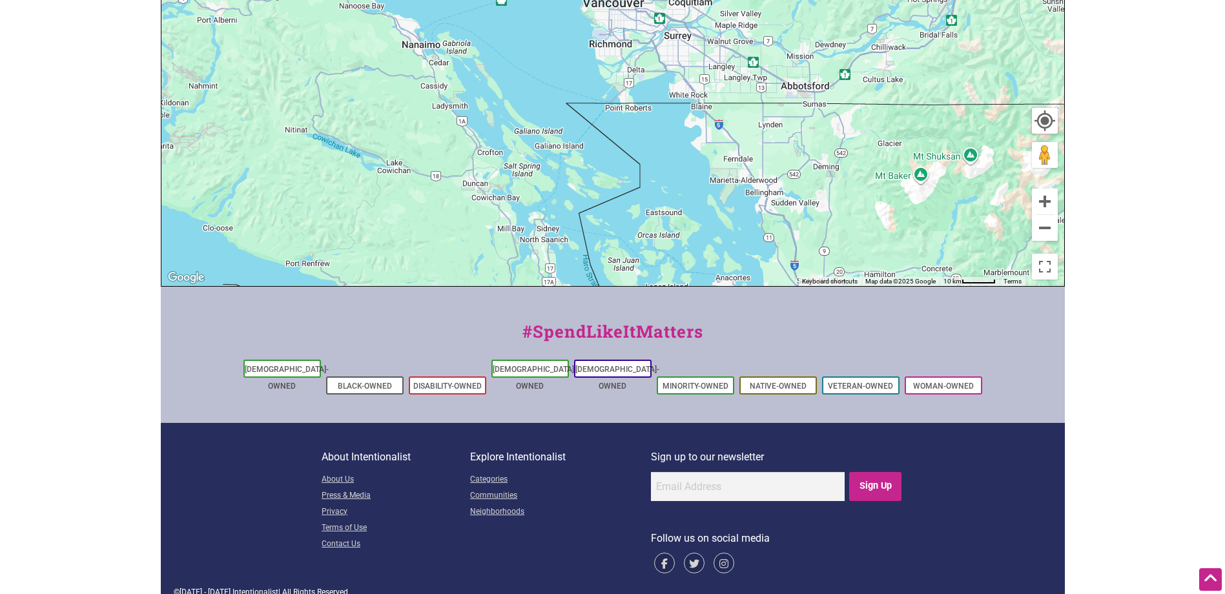
drag, startPoint x: 777, startPoint y: 77, endPoint x: 725, endPoint y: -63, distance: 150.2
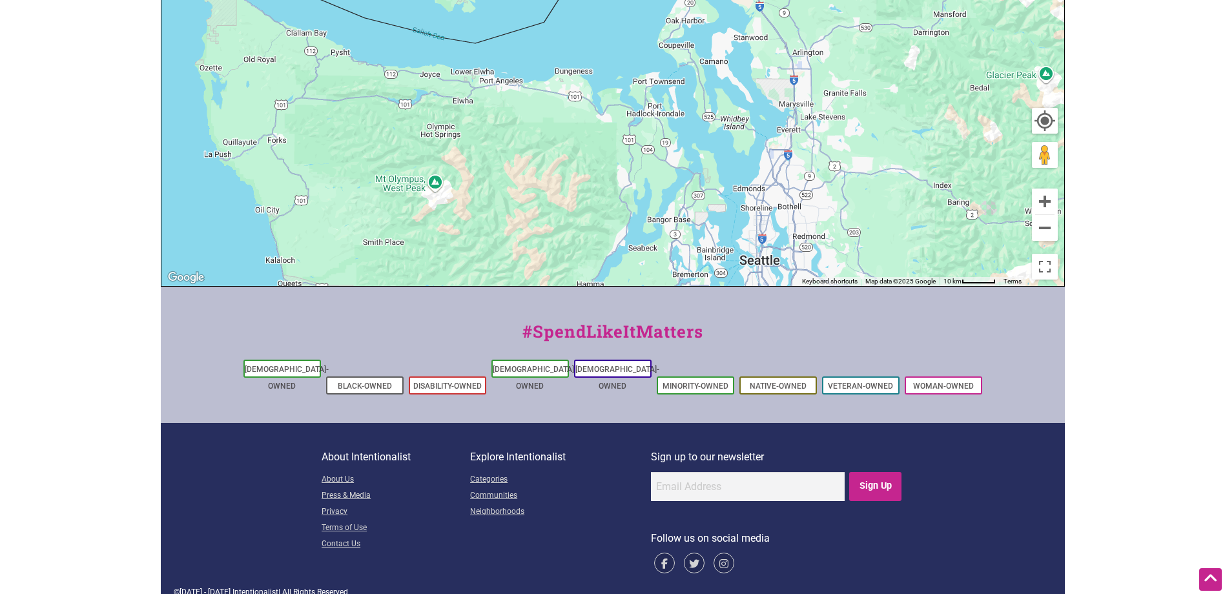
drag, startPoint x: 754, startPoint y: 120, endPoint x: 756, endPoint y: -70, distance: 189.9
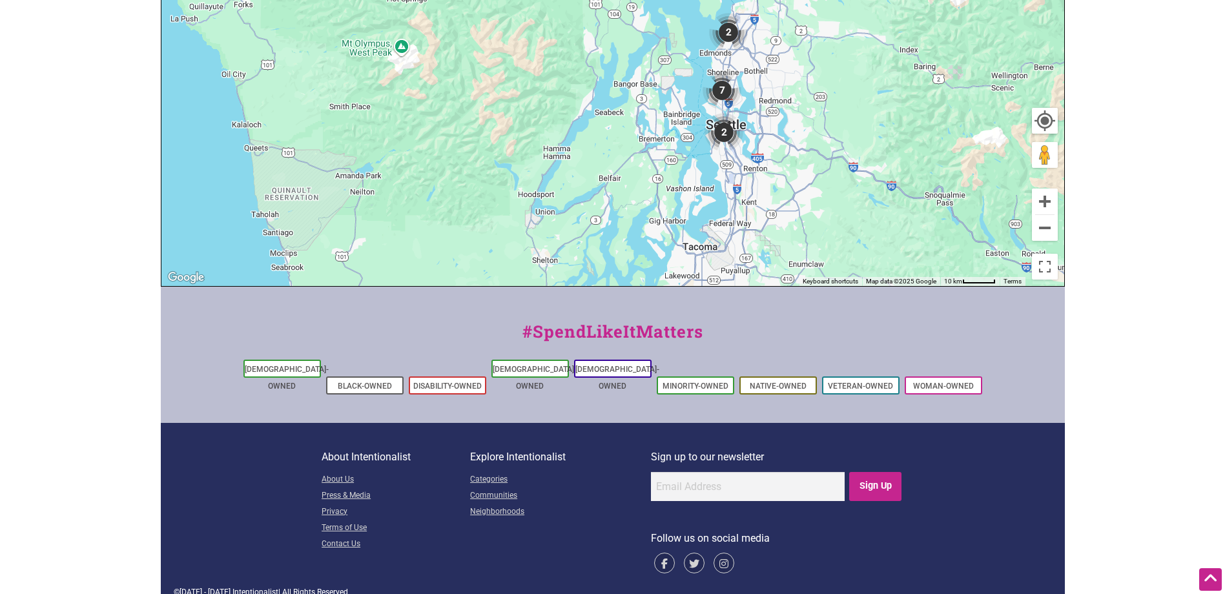
click at [713, 77] on img "7" at bounding box center [722, 90] width 39 height 39
click at [1047, 203] on button "Zoom in" at bounding box center [1045, 202] width 26 height 26
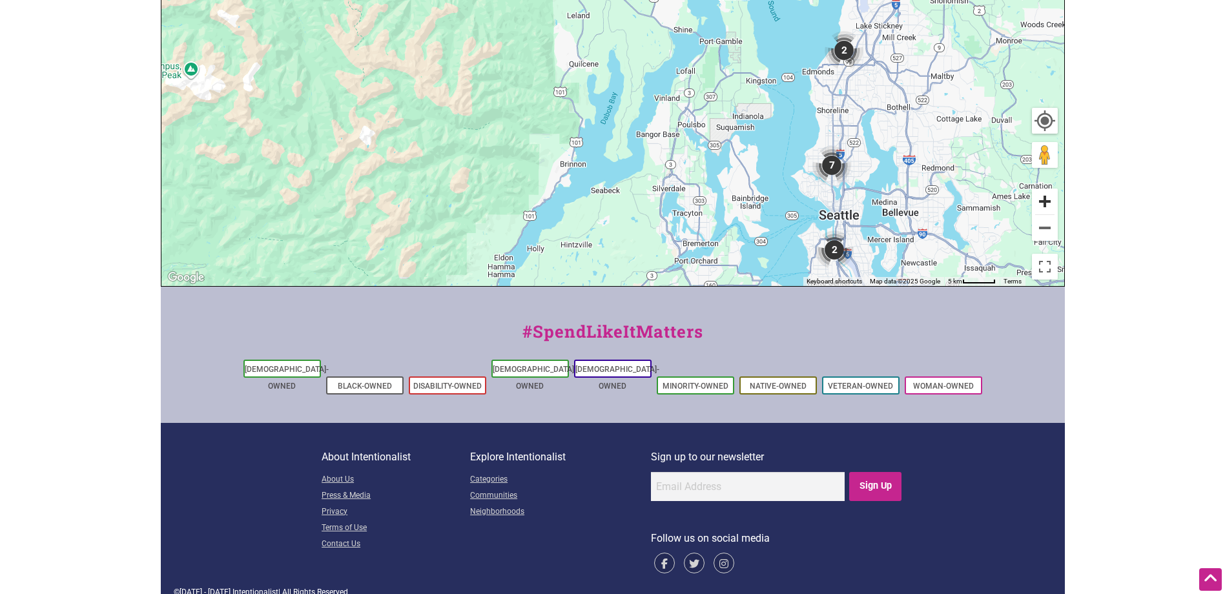
click at [1046, 203] on button "Zoom in" at bounding box center [1045, 202] width 26 height 26
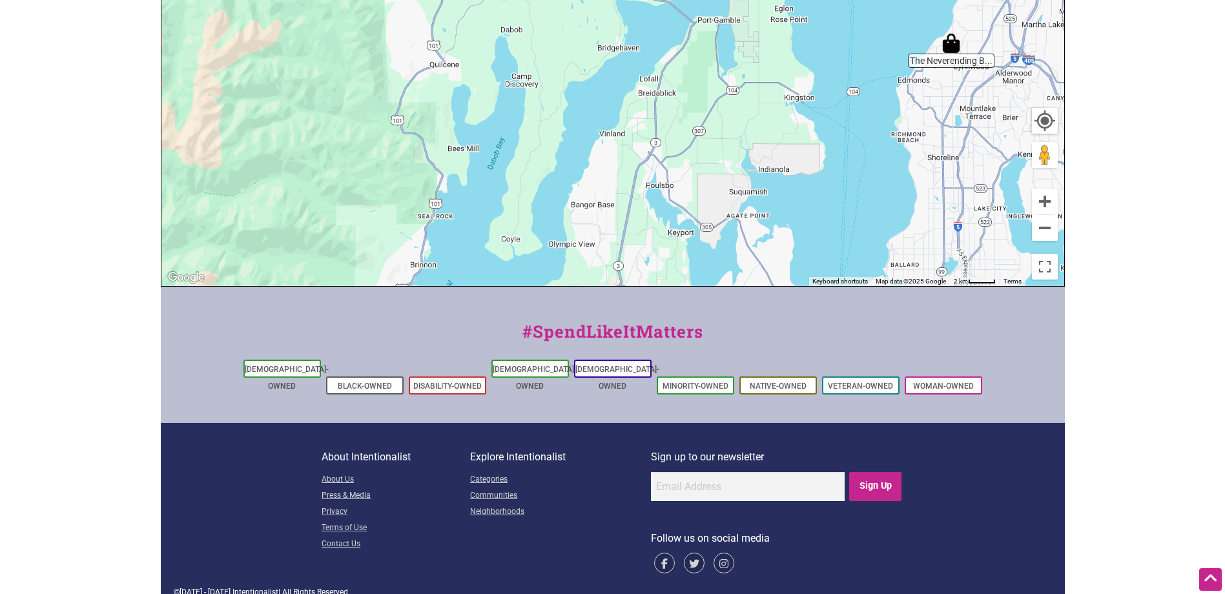
drag, startPoint x: 1018, startPoint y: 205, endPoint x: 834, endPoint y: 109, distance: 207.4
click at [834, 109] on div "To navigate, press the arrow keys." at bounding box center [612, 35] width 903 height 502
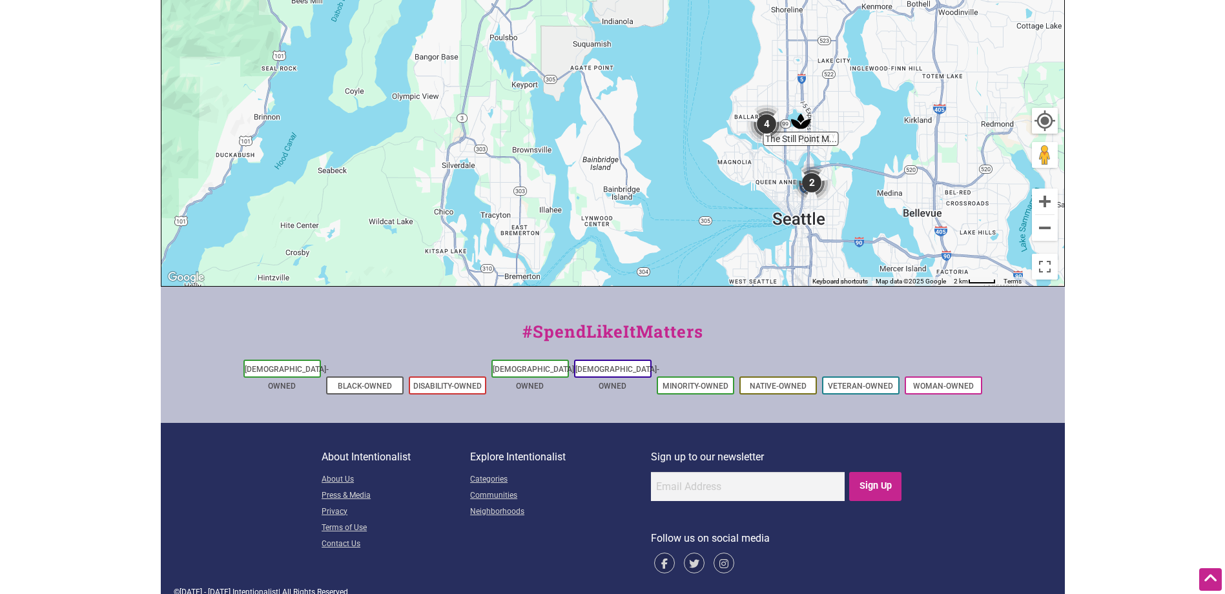
drag, startPoint x: 944, startPoint y: 208, endPoint x: 873, endPoint y: 145, distance: 94.2
click at [873, 145] on div "To navigate, press the arrow keys." at bounding box center [612, 35] width 903 height 502
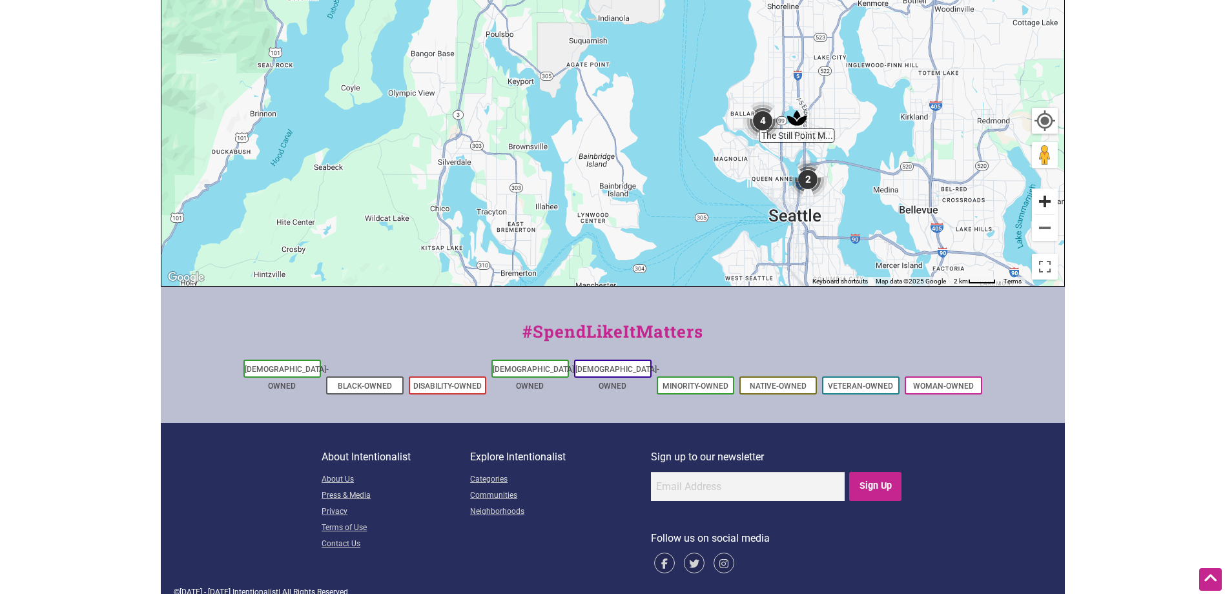
click at [1039, 206] on button "Zoom in" at bounding box center [1045, 202] width 26 height 26
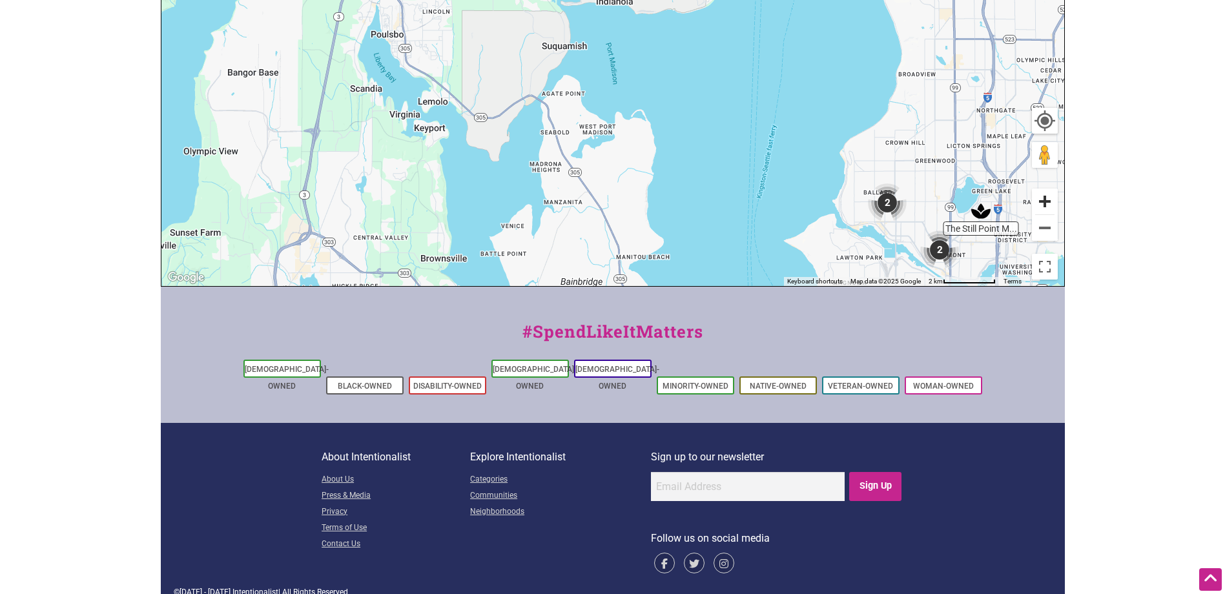
click at [1039, 206] on button "Zoom in" at bounding box center [1045, 202] width 26 height 26
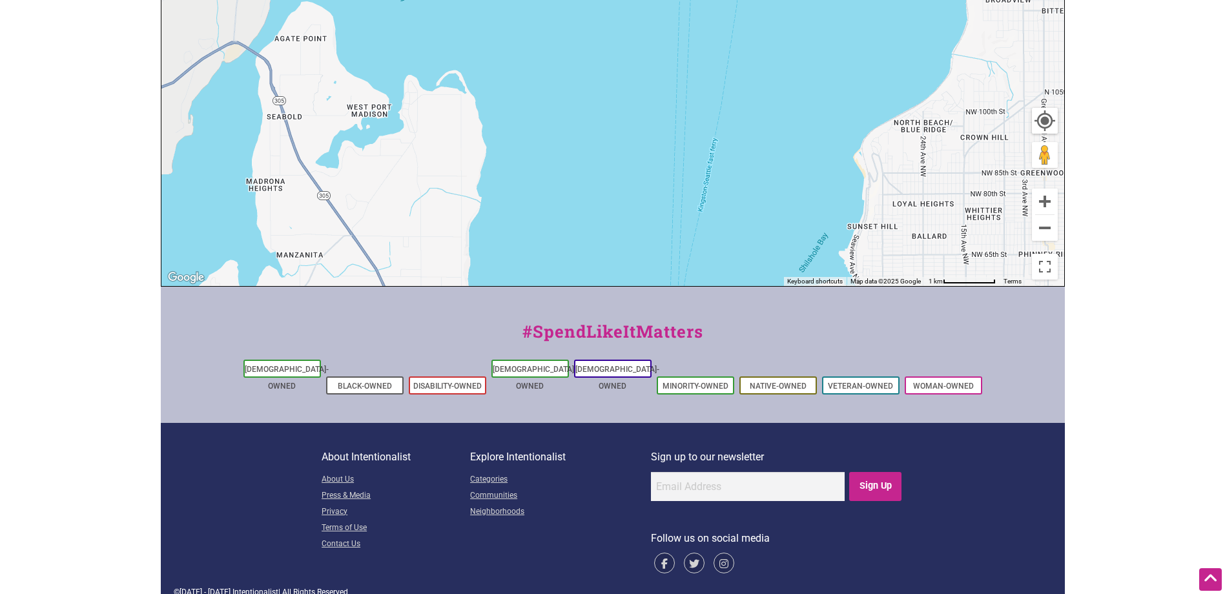
drag, startPoint x: 959, startPoint y: 195, endPoint x: 757, endPoint y: 88, distance: 228.8
click at [730, 80] on div "To navigate, press the arrow keys." at bounding box center [612, 35] width 903 height 502
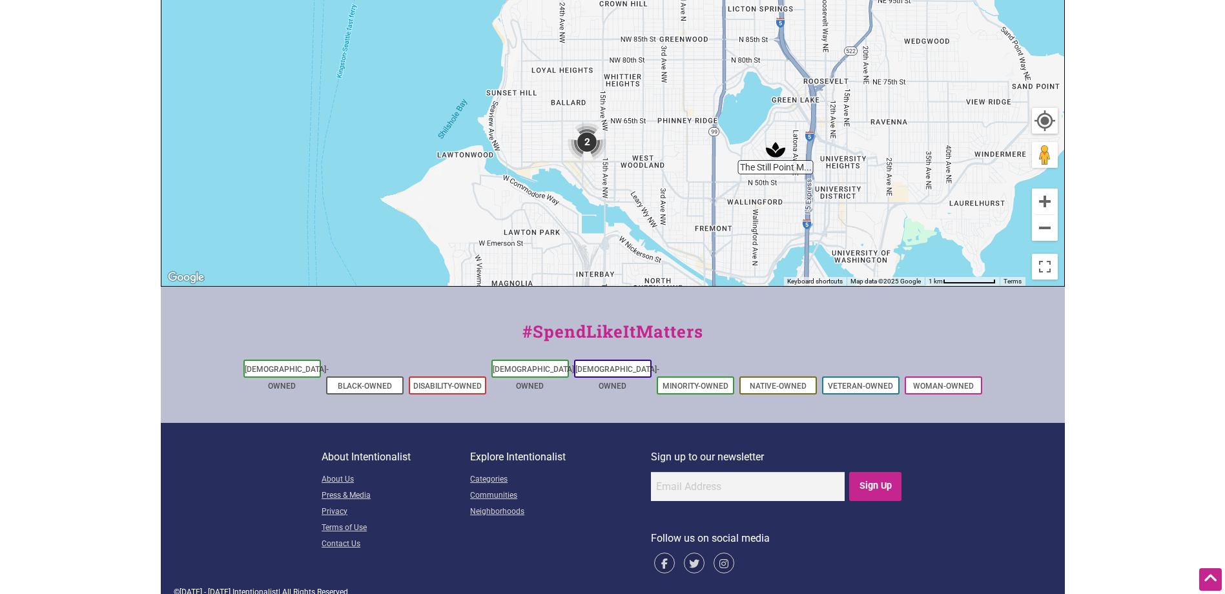
drag, startPoint x: 982, startPoint y: 157, endPoint x: 778, endPoint y: 73, distance: 220.7
click at [785, 84] on div "To navigate, press the arrow keys." at bounding box center [612, 35] width 903 height 502
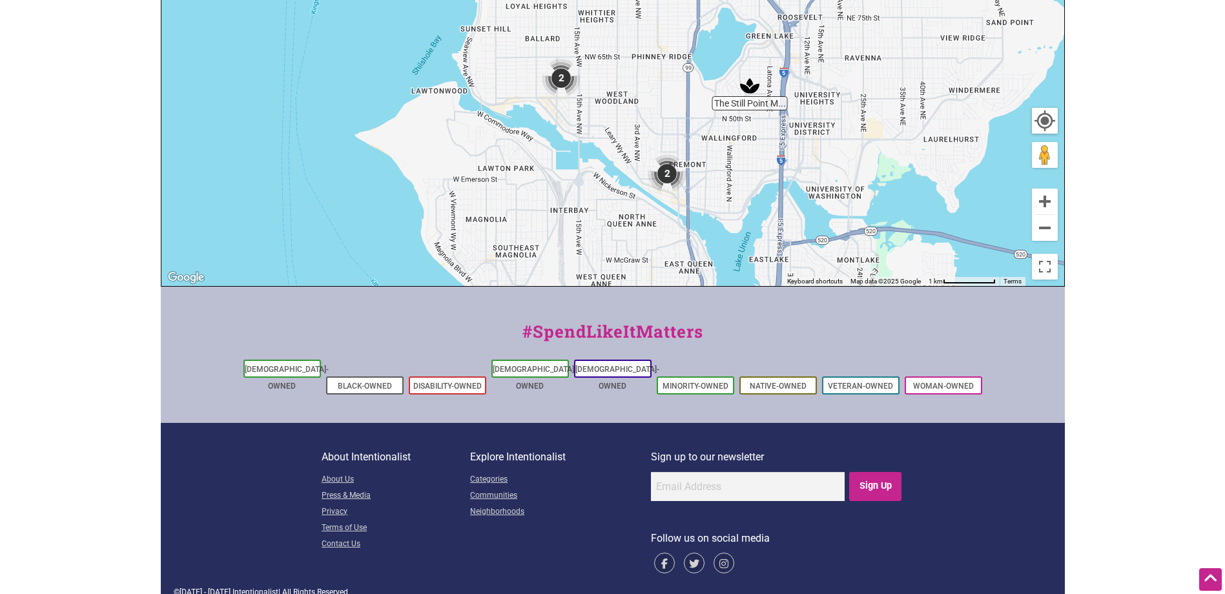
drag, startPoint x: 893, startPoint y: 178, endPoint x: 882, endPoint y: 126, distance: 53.5
click at [882, 126] on div "To navigate, press the arrow keys." at bounding box center [612, 35] width 903 height 502
click at [1050, 207] on button "Zoom in" at bounding box center [1045, 202] width 26 height 26
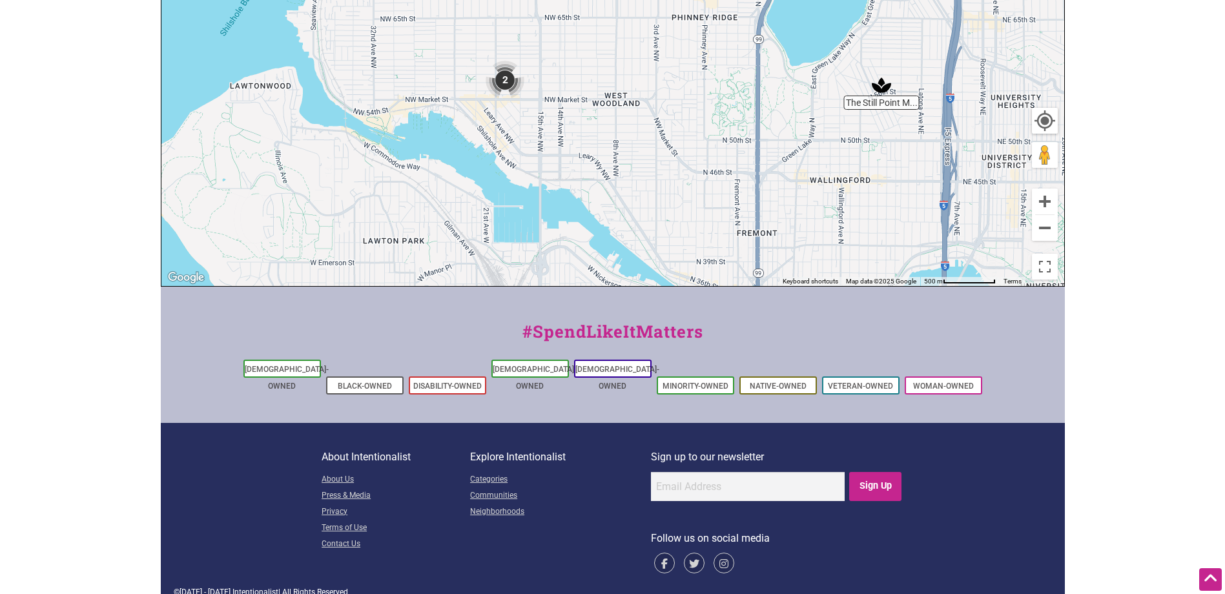
drag, startPoint x: 910, startPoint y: 233, endPoint x: 902, endPoint y: 138, distance: 95.3
click at [903, 136] on div "To navigate, press the arrow keys." at bounding box center [612, 35] width 903 height 502
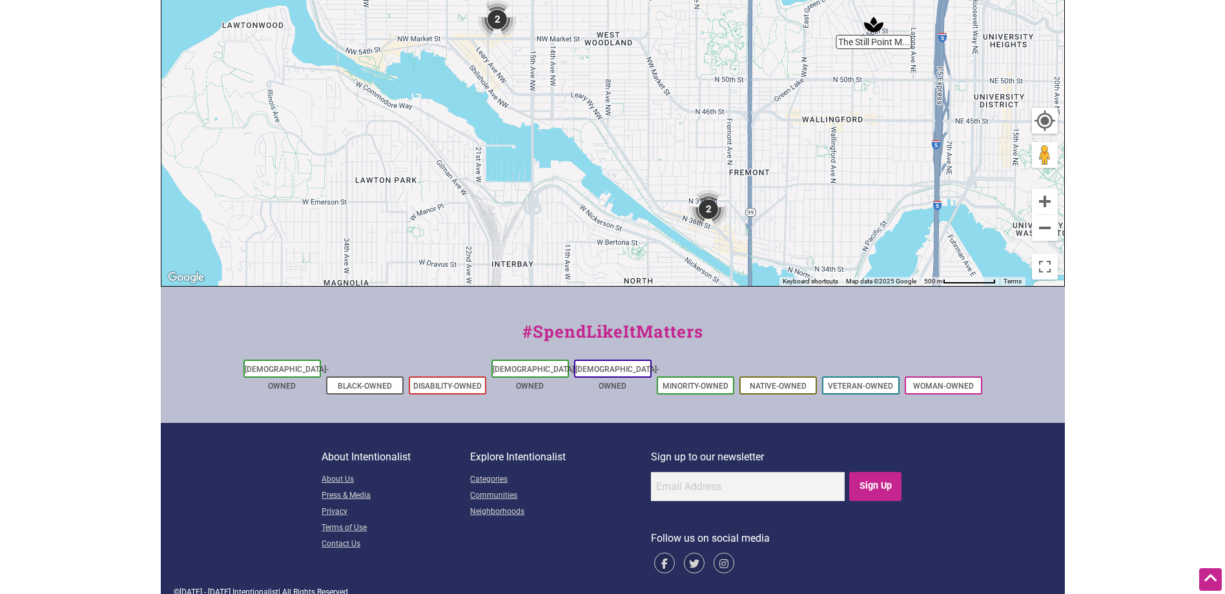
drag, startPoint x: 869, startPoint y: 213, endPoint x: 858, endPoint y: 186, distance: 29.5
click at [858, 184] on div "To navigate, press the arrow keys." at bounding box center [612, 35] width 903 height 502
click at [705, 212] on img "2" at bounding box center [707, 210] width 39 height 39
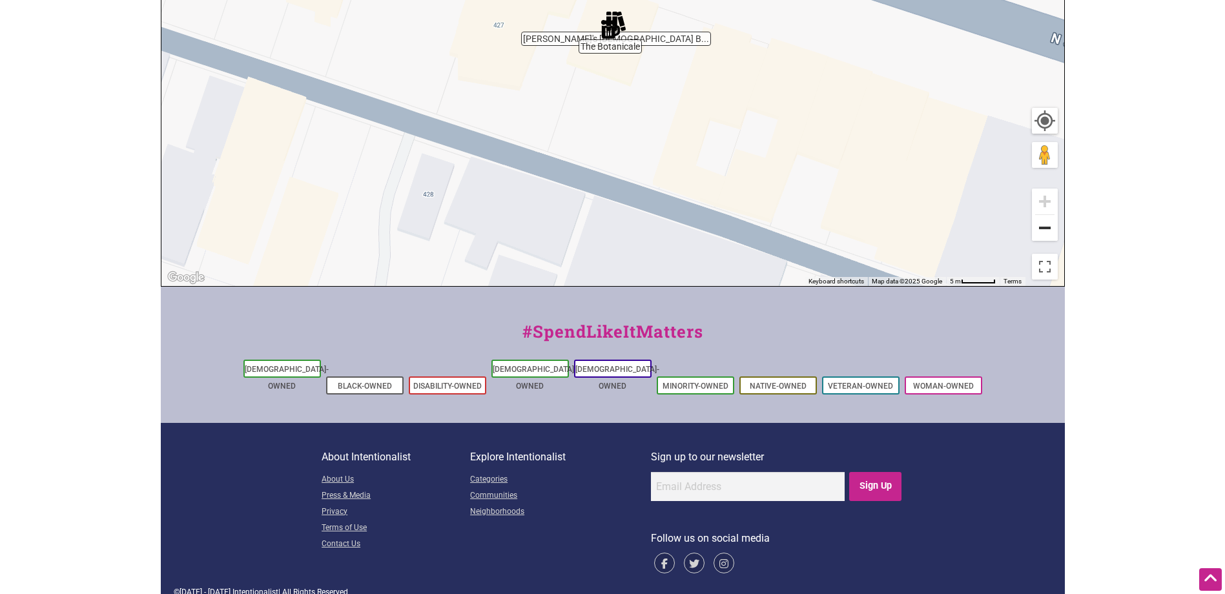
click at [1040, 230] on button "Zoom out" at bounding box center [1045, 228] width 26 height 26
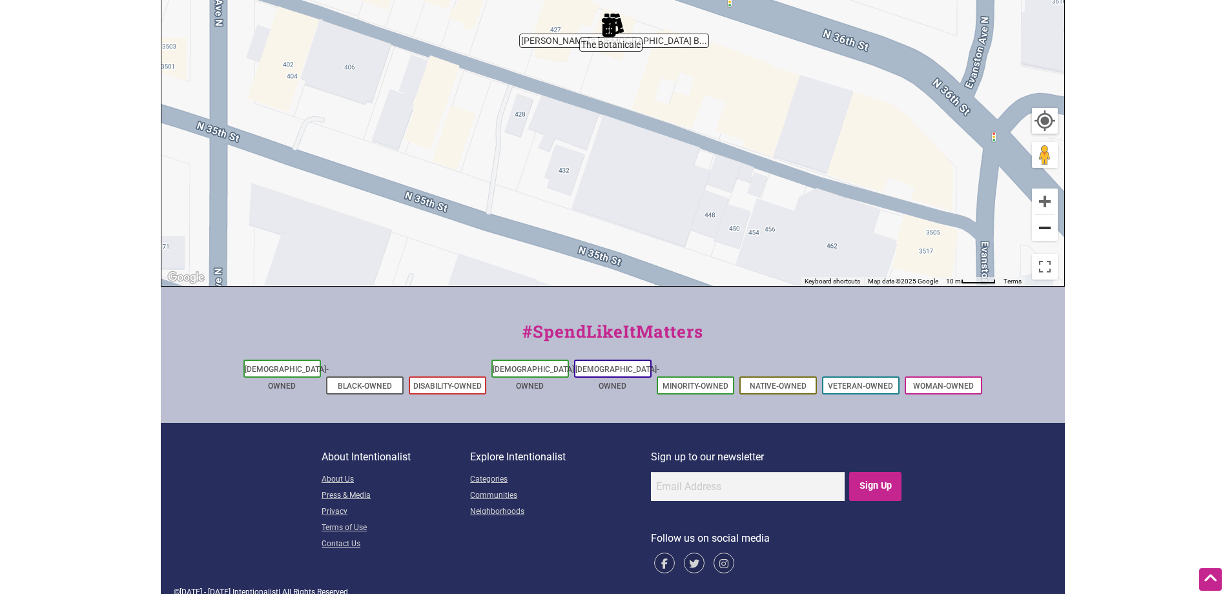
click at [1040, 230] on button "Zoom out" at bounding box center [1045, 228] width 26 height 26
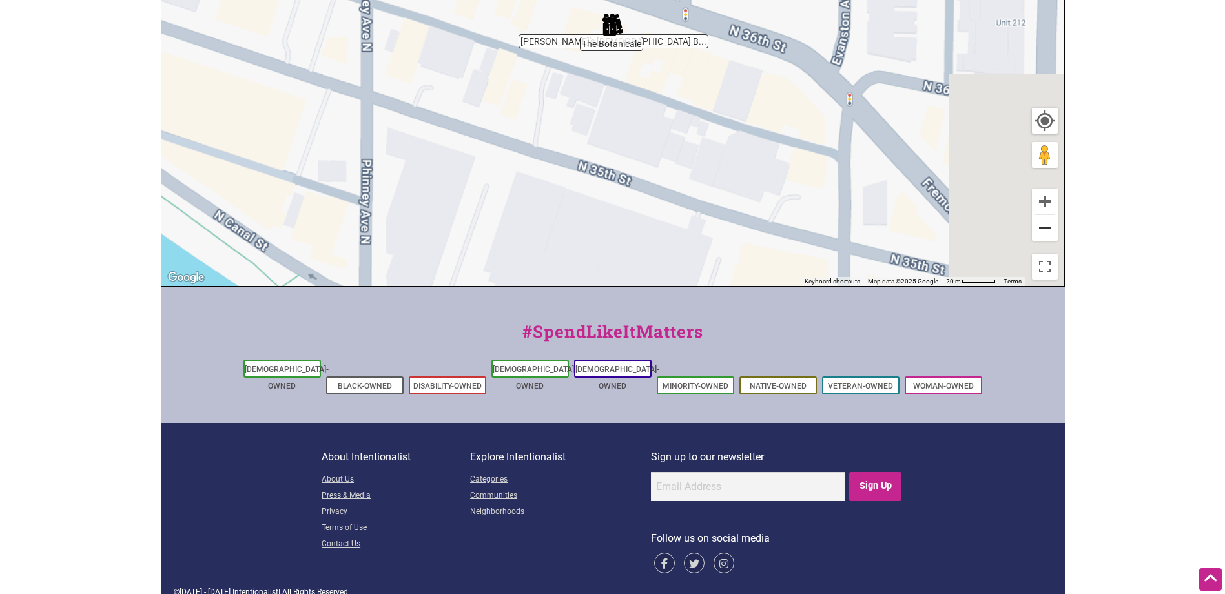
click at [1040, 230] on button "Zoom out" at bounding box center [1045, 228] width 26 height 26
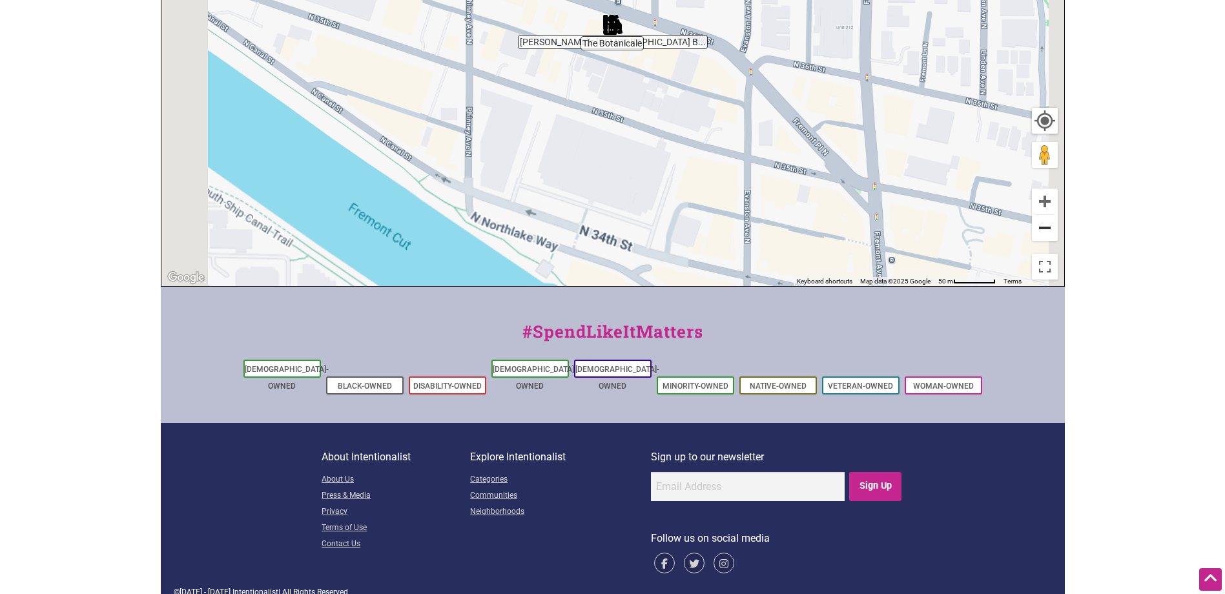
click at [1040, 230] on button "Zoom out" at bounding box center [1045, 228] width 26 height 26
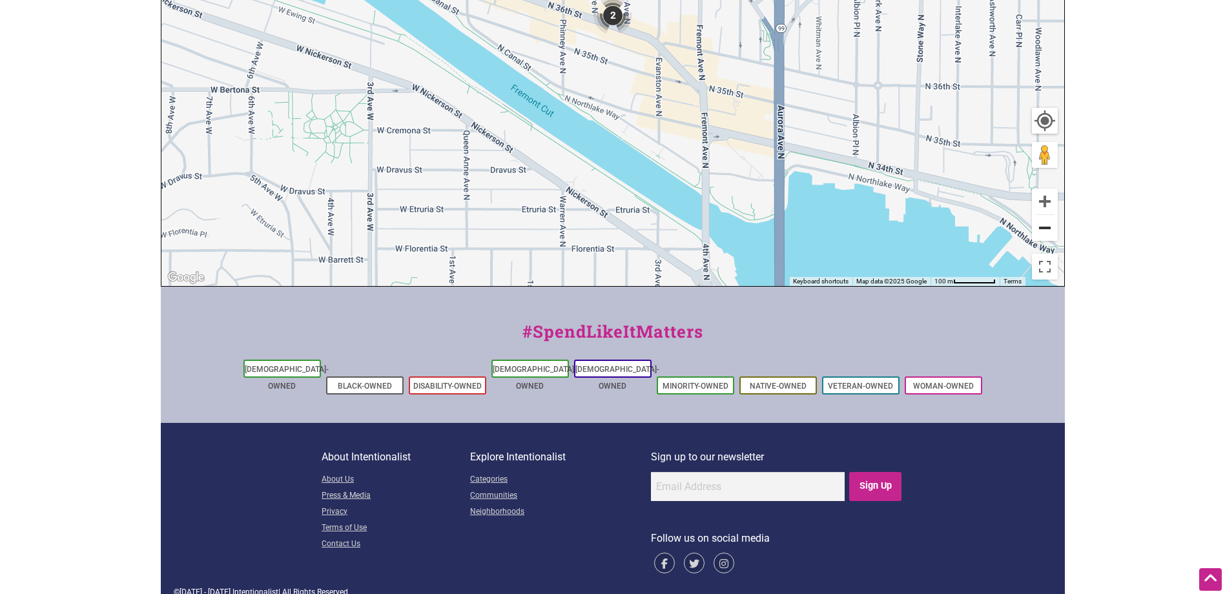
click at [1040, 230] on button "Zoom out" at bounding box center [1045, 228] width 26 height 26
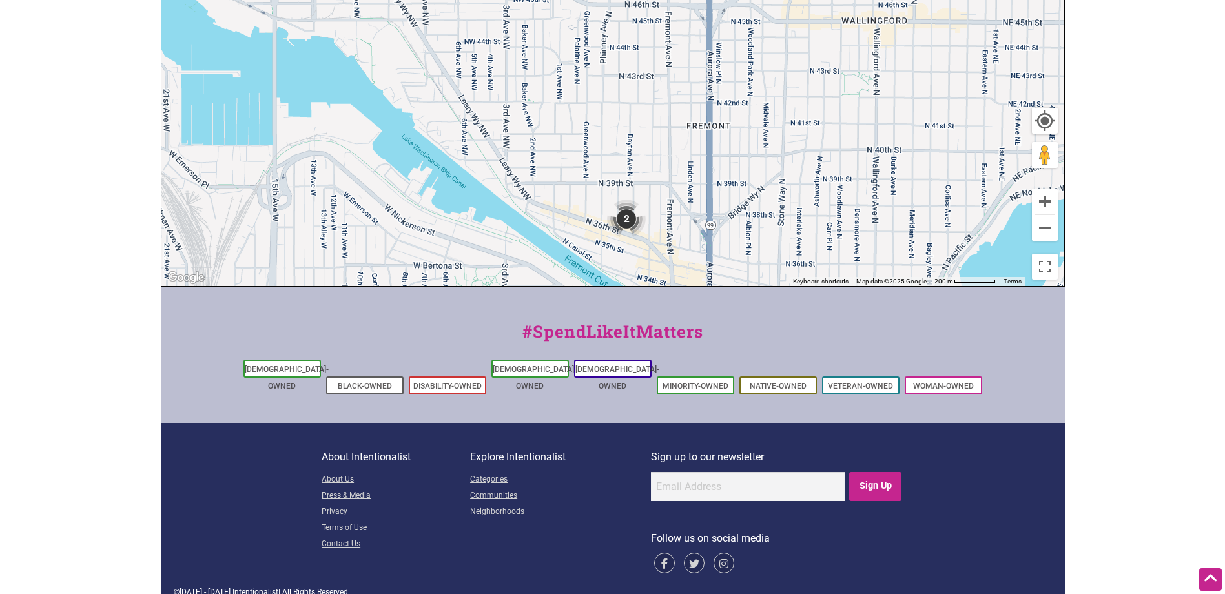
drag, startPoint x: 756, startPoint y: 57, endPoint x: 768, endPoint y: 263, distance: 206.3
click at [768, 263] on div "To navigate, press the arrow keys." at bounding box center [612, 35] width 903 height 502
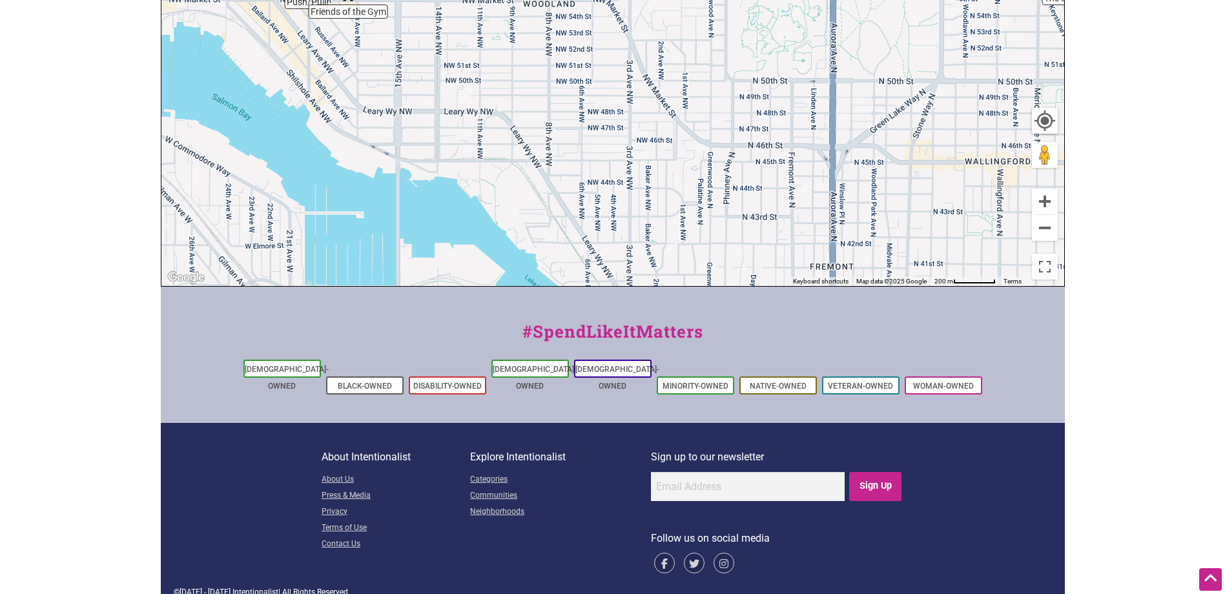
drag, startPoint x: 659, startPoint y: 94, endPoint x: 782, endPoint y: 238, distance: 189.1
click at [782, 238] on div "To navigate, press the arrow keys." at bounding box center [612, 35] width 903 height 502
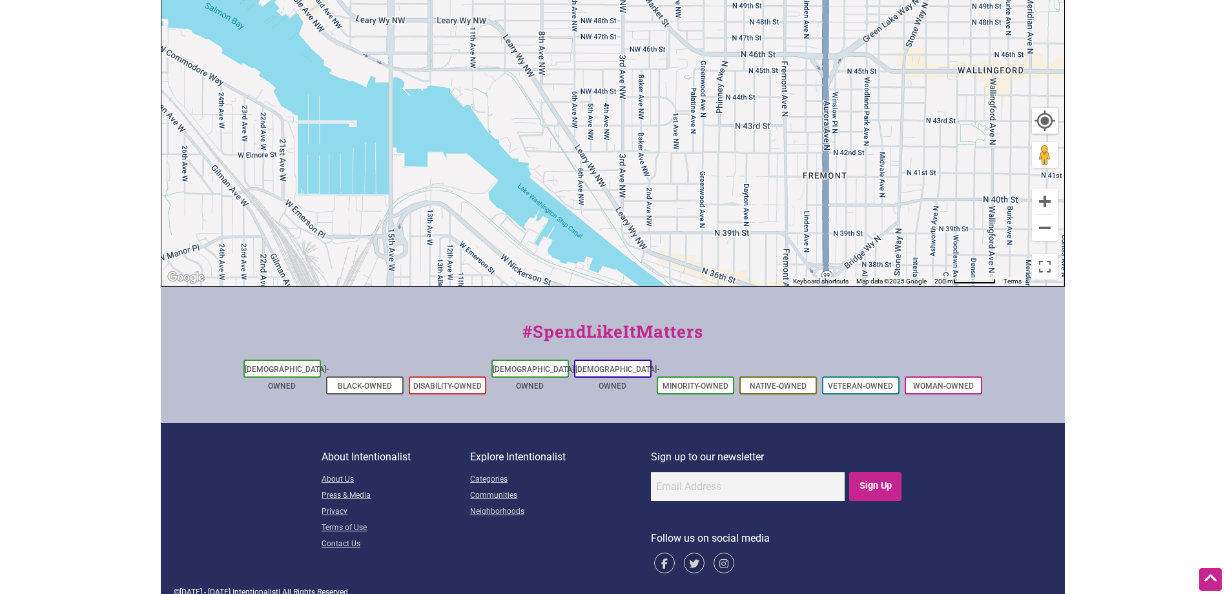
drag, startPoint x: 763, startPoint y: 210, endPoint x: 757, endPoint y: 116, distance: 93.9
click at [757, 116] on div "To navigate, press the arrow keys." at bounding box center [612, 35] width 903 height 502
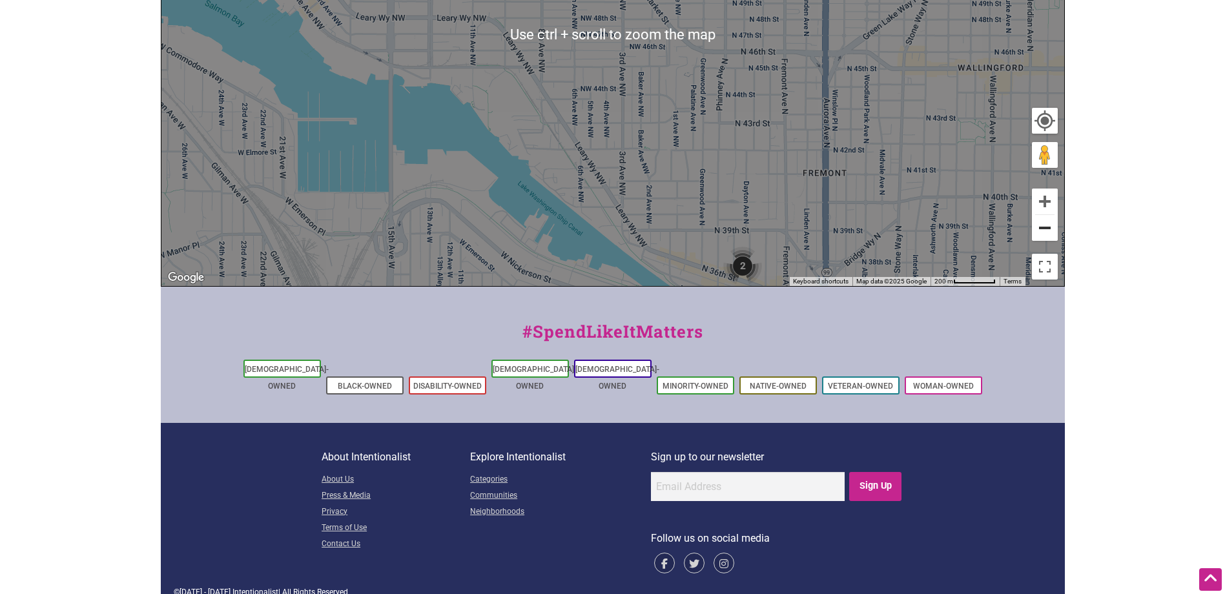
click at [1041, 233] on button "Zoom out" at bounding box center [1045, 228] width 26 height 26
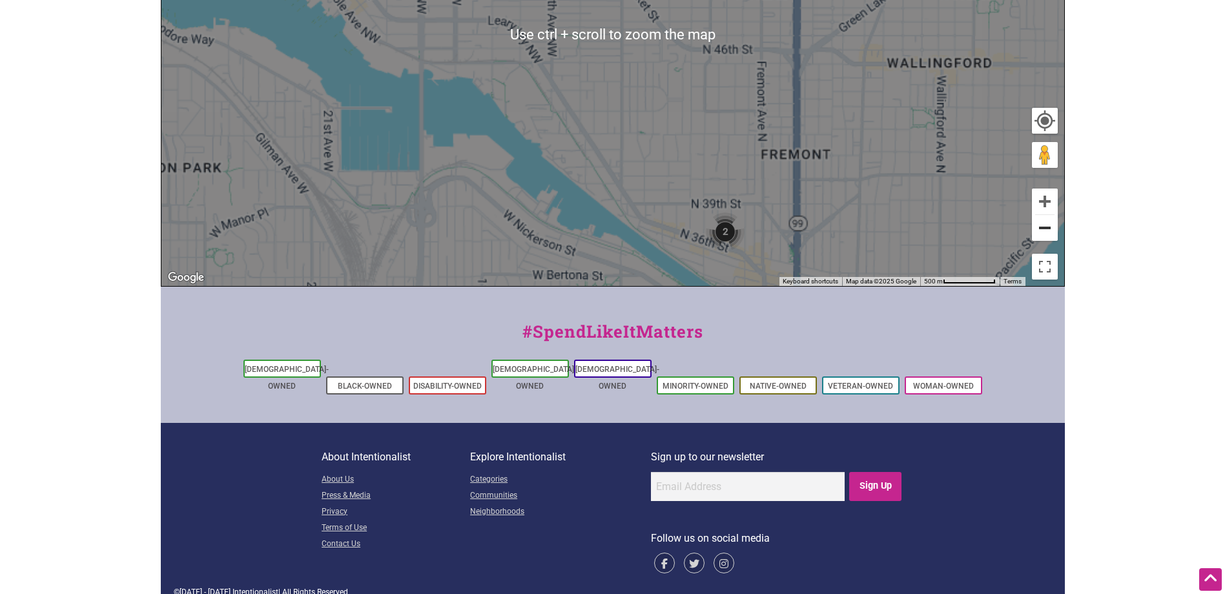
click at [1041, 233] on button "Zoom out" at bounding box center [1045, 228] width 26 height 26
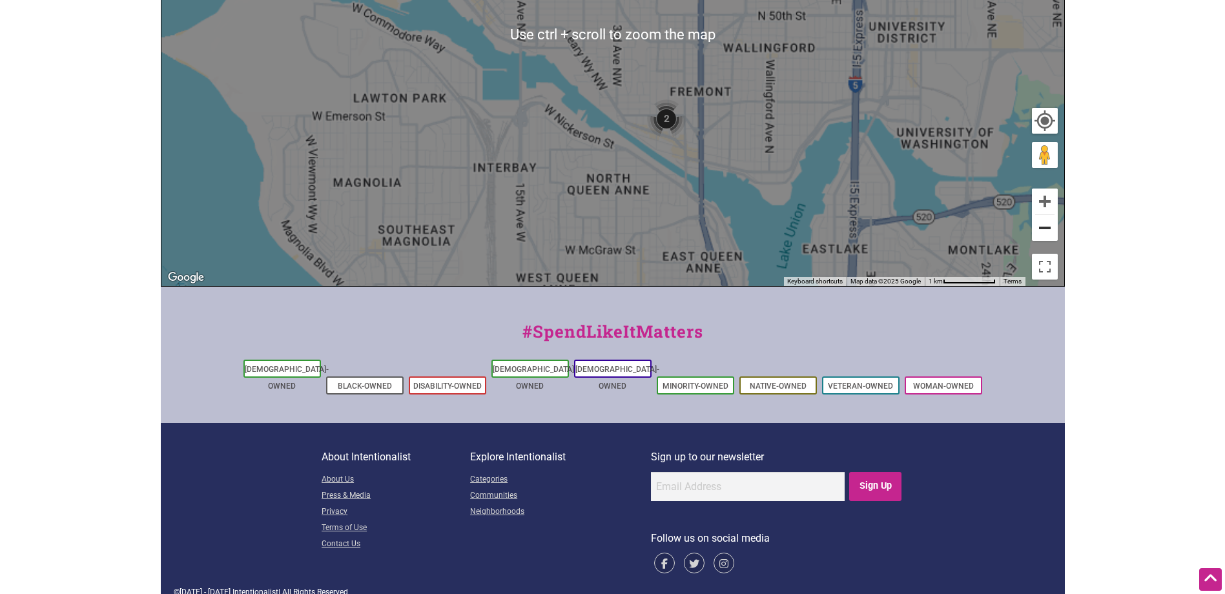
click at [1041, 233] on button "Zoom out" at bounding box center [1045, 228] width 26 height 26
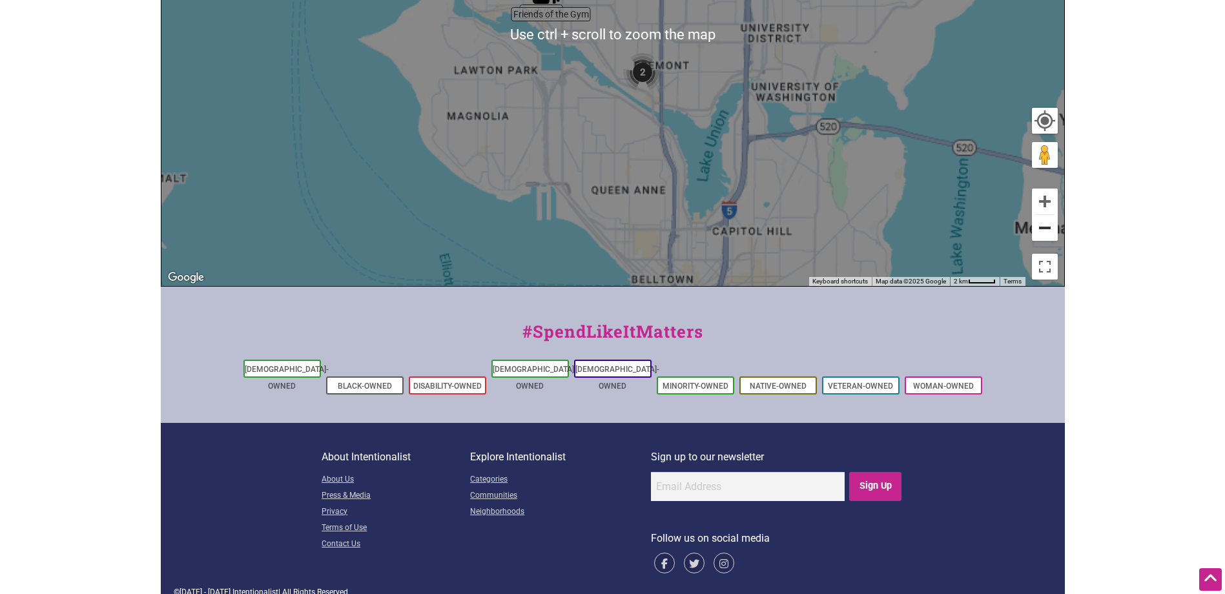
click at [1041, 232] on button "Zoom out" at bounding box center [1045, 228] width 26 height 26
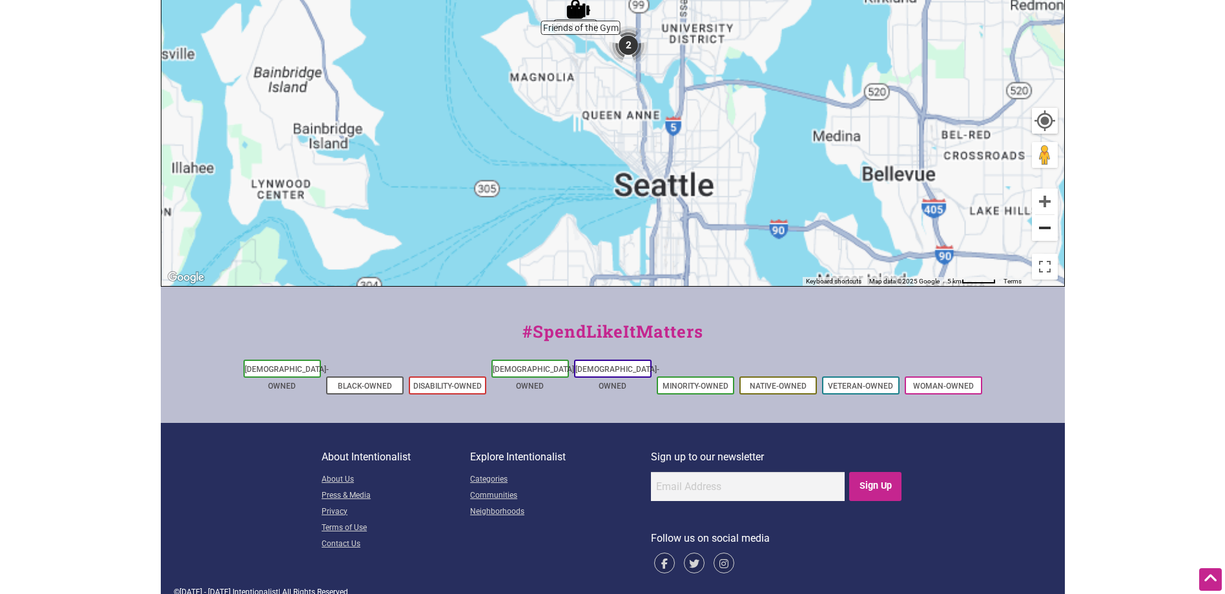
drag, startPoint x: 1041, startPoint y: 232, endPoint x: 1122, endPoint y: 183, distance: 95.4
click at [1044, 231] on button "Zoom out" at bounding box center [1045, 228] width 26 height 26
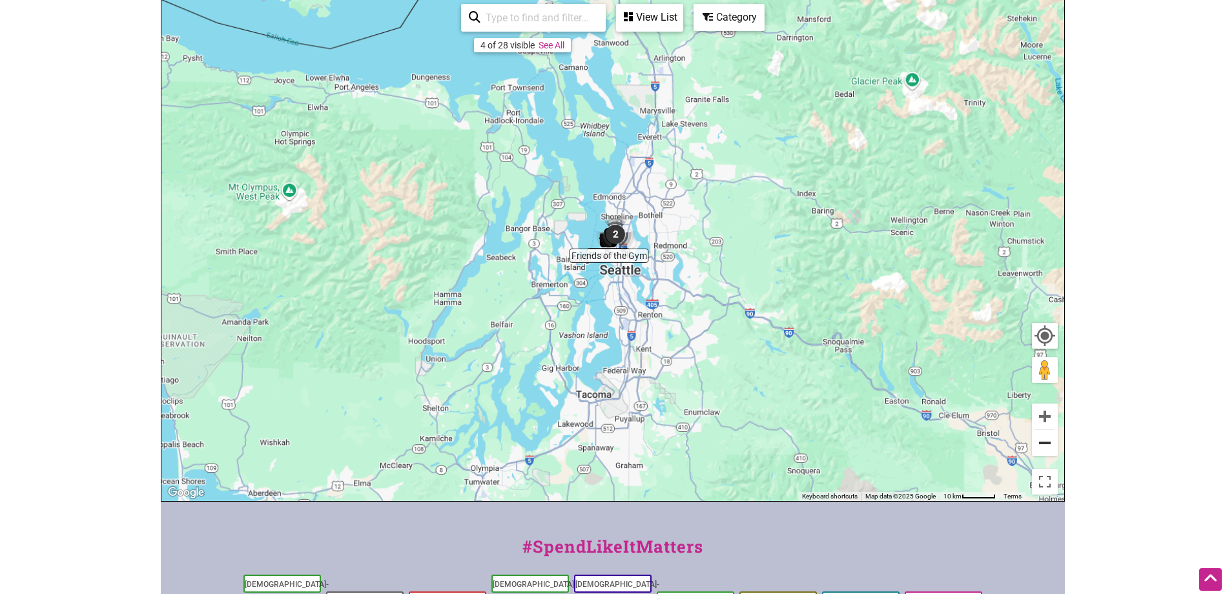
scroll to position [0, 0]
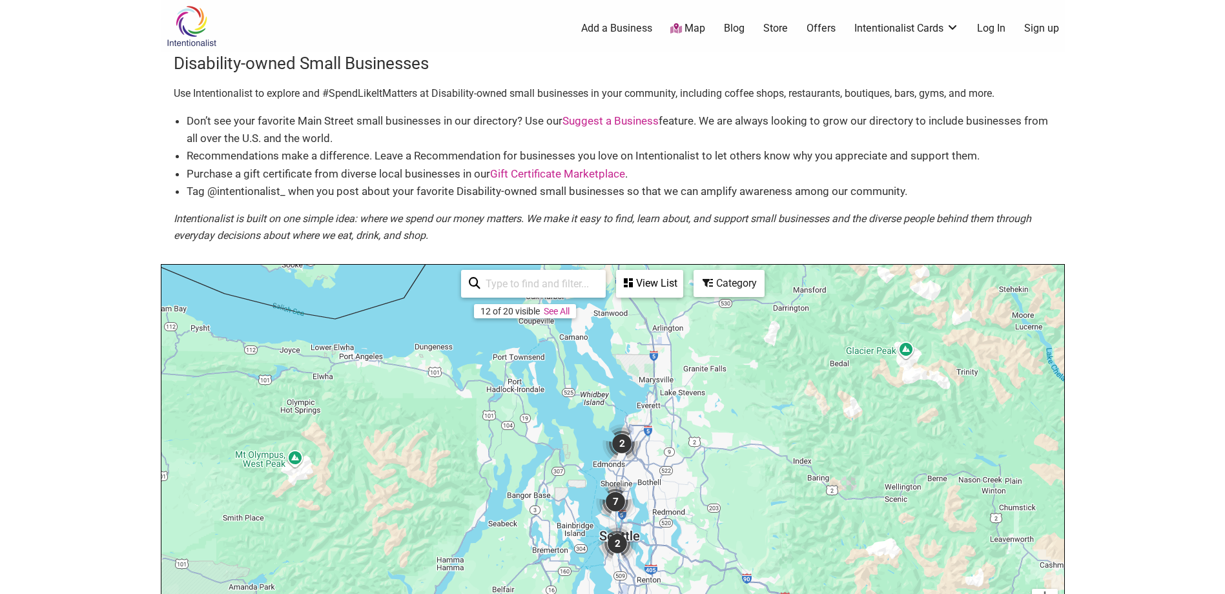
drag, startPoint x: 773, startPoint y: 160, endPoint x: 645, endPoint y: 283, distance: 177.7
click at [645, 283] on div "View List" at bounding box center [649, 283] width 65 height 25
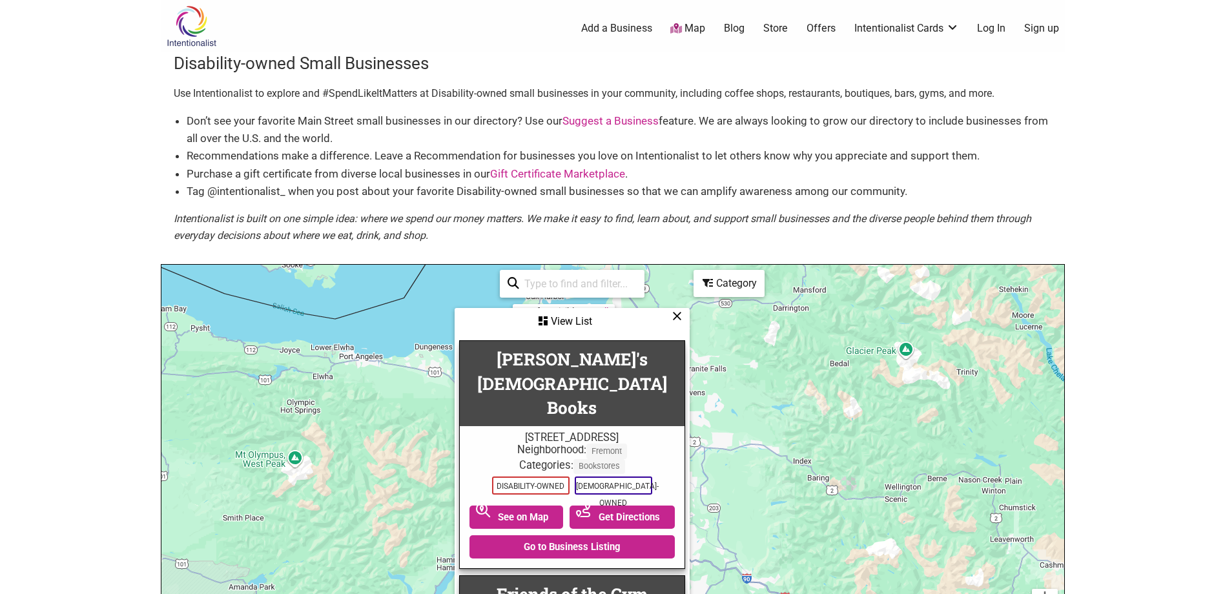
click at [645, 283] on div "12 of 20 visible See All View List Sorry...nothing found. Charlie's Queer Books…" at bounding box center [572, 518] width 232 height 507
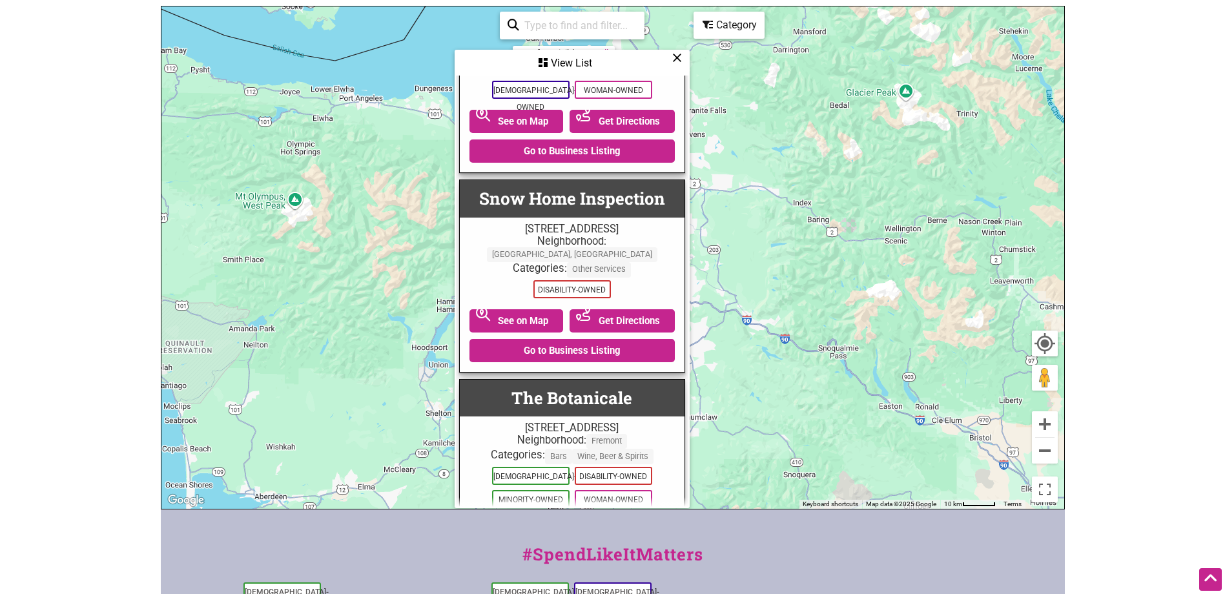
scroll to position [1410, 0]
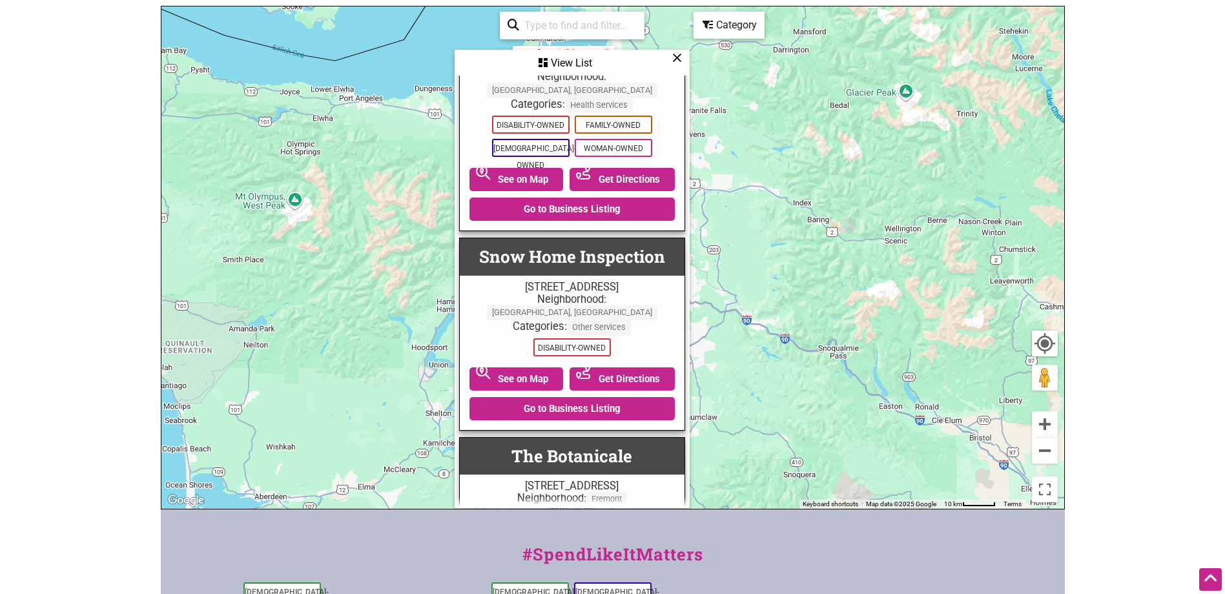
click at [688, 51] on div "Category" at bounding box center [572, 63] width 232 height 25
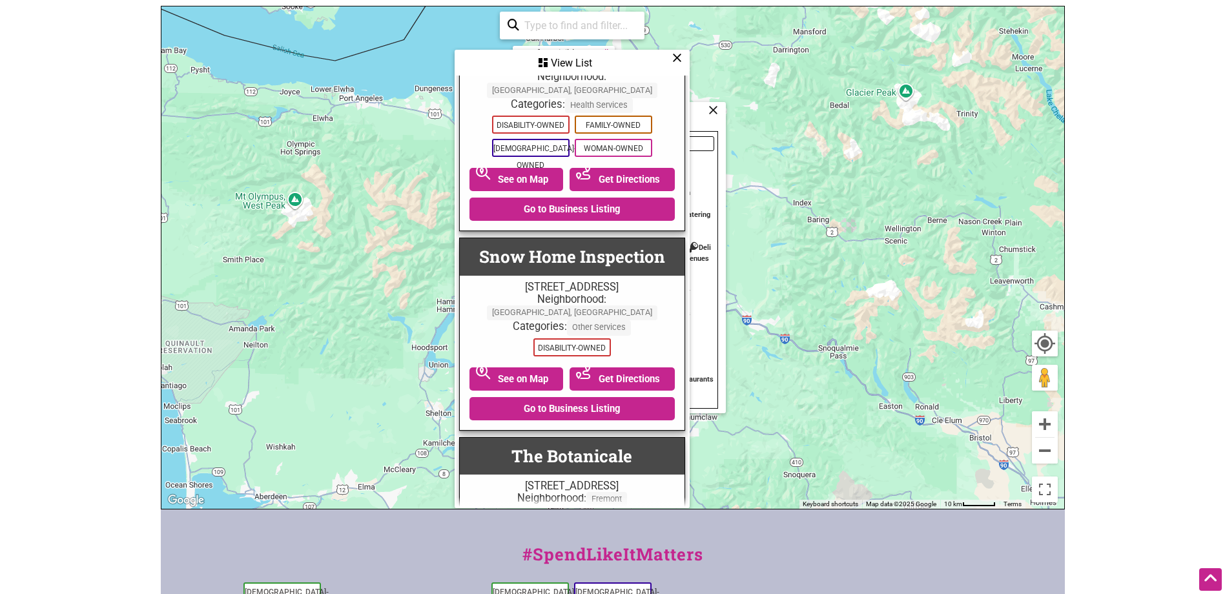
click at [676, 58] on icon at bounding box center [677, 57] width 10 height 1
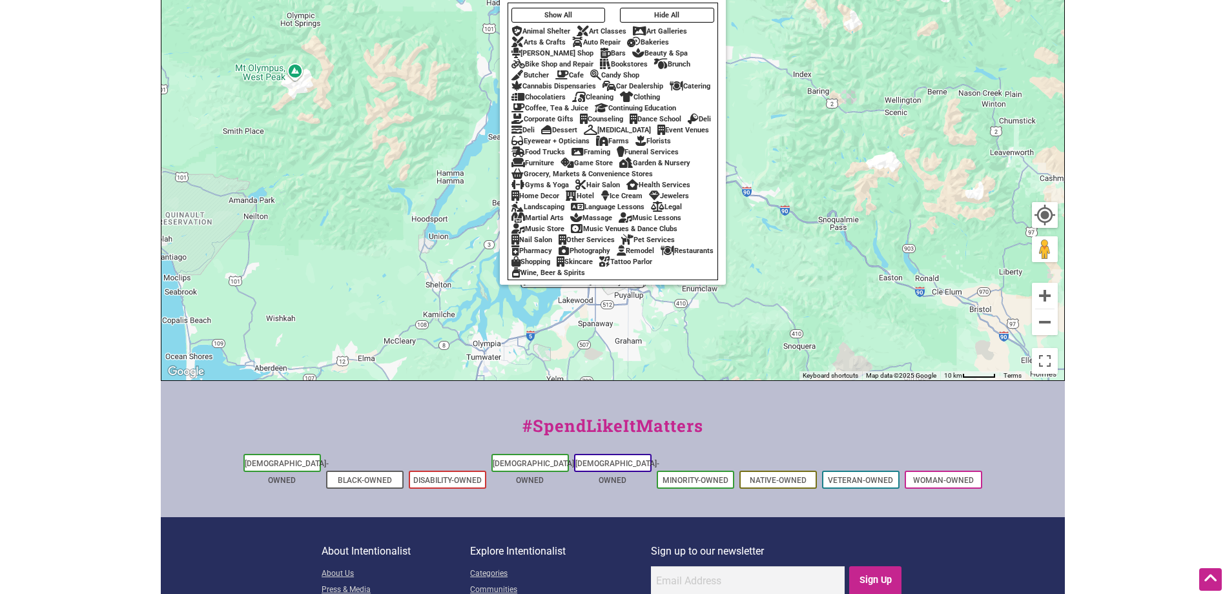
scroll to position [387, 0]
click at [599, 265] on div "Tattoo Parlor" at bounding box center [625, 261] width 53 height 8
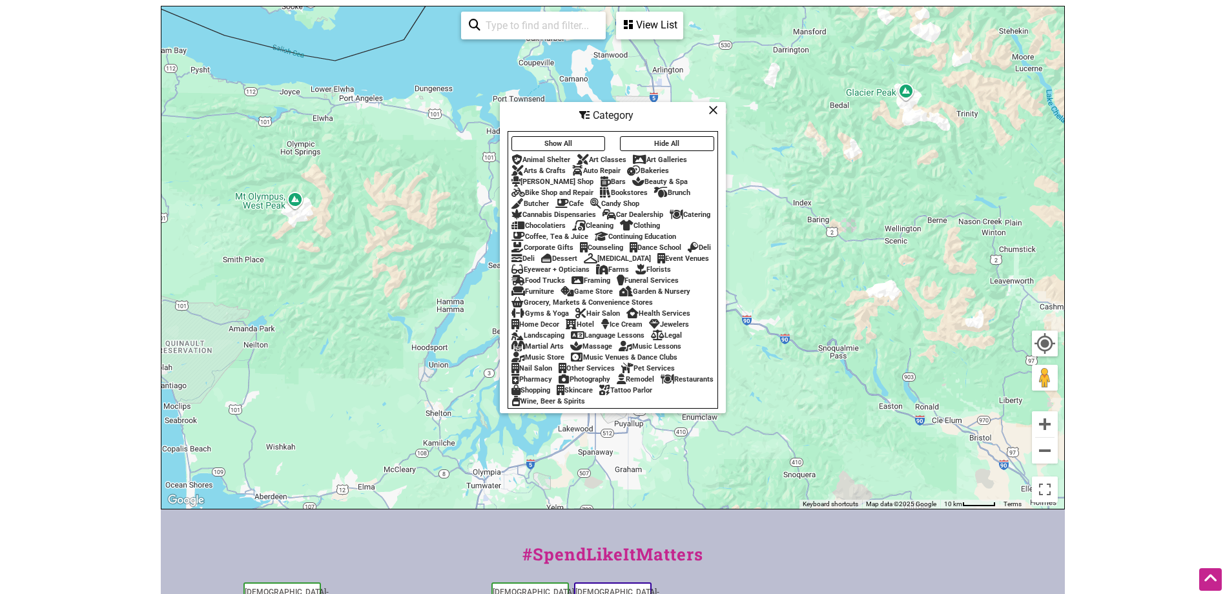
click at [717, 110] on icon at bounding box center [713, 110] width 10 height 1
